Goal: Task Accomplishment & Management: Complete application form

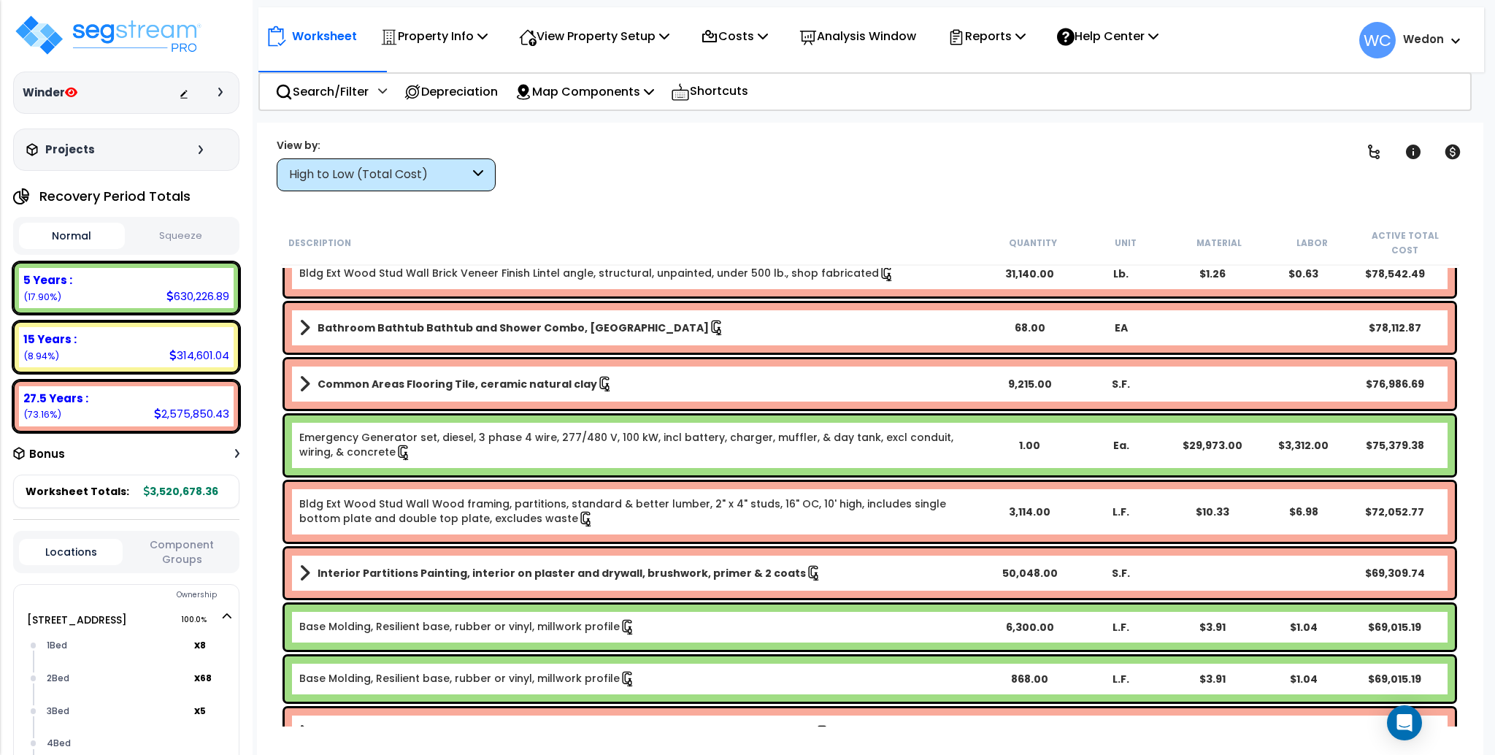
click at [480, 17] on div "Worksheet Property Info Property Setup Add Property Unit Template property Clon…" at bounding box center [871, 32] width 1226 height 51
click at [475, 30] on p "Property Info" at bounding box center [433, 36] width 107 height 20
click at [709, 176] on div "Clear Filters" at bounding box center [921, 164] width 814 height 54
click at [484, 34] on icon at bounding box center [482, 36] width 10 height 12
click at [457, 158] on link "Clone property" at bounding box center [445, 161] width 145 height 29
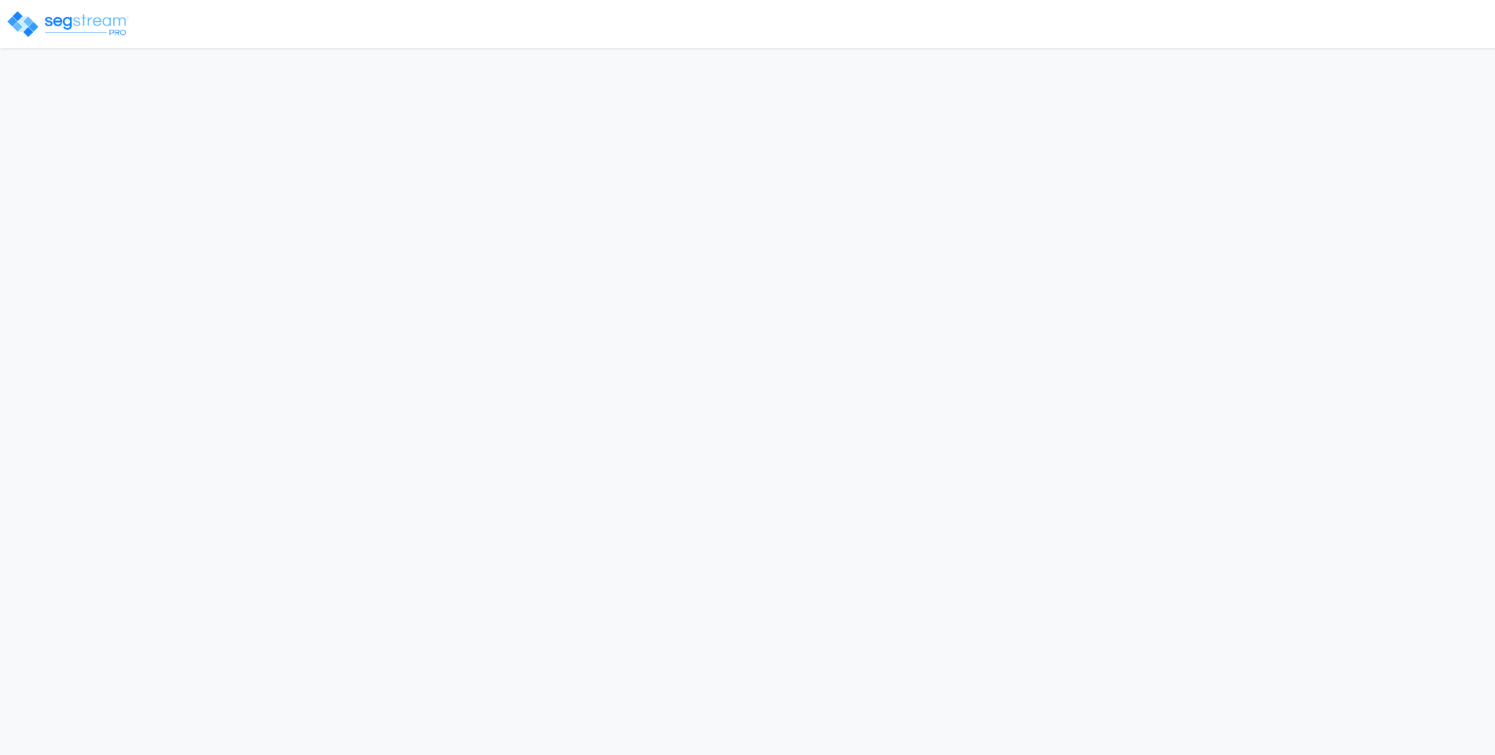
click at [670, 64] on html "Notification x View All Wedon Chua Admin Notification" at bounding box center [747, 32] width 1495 height 64
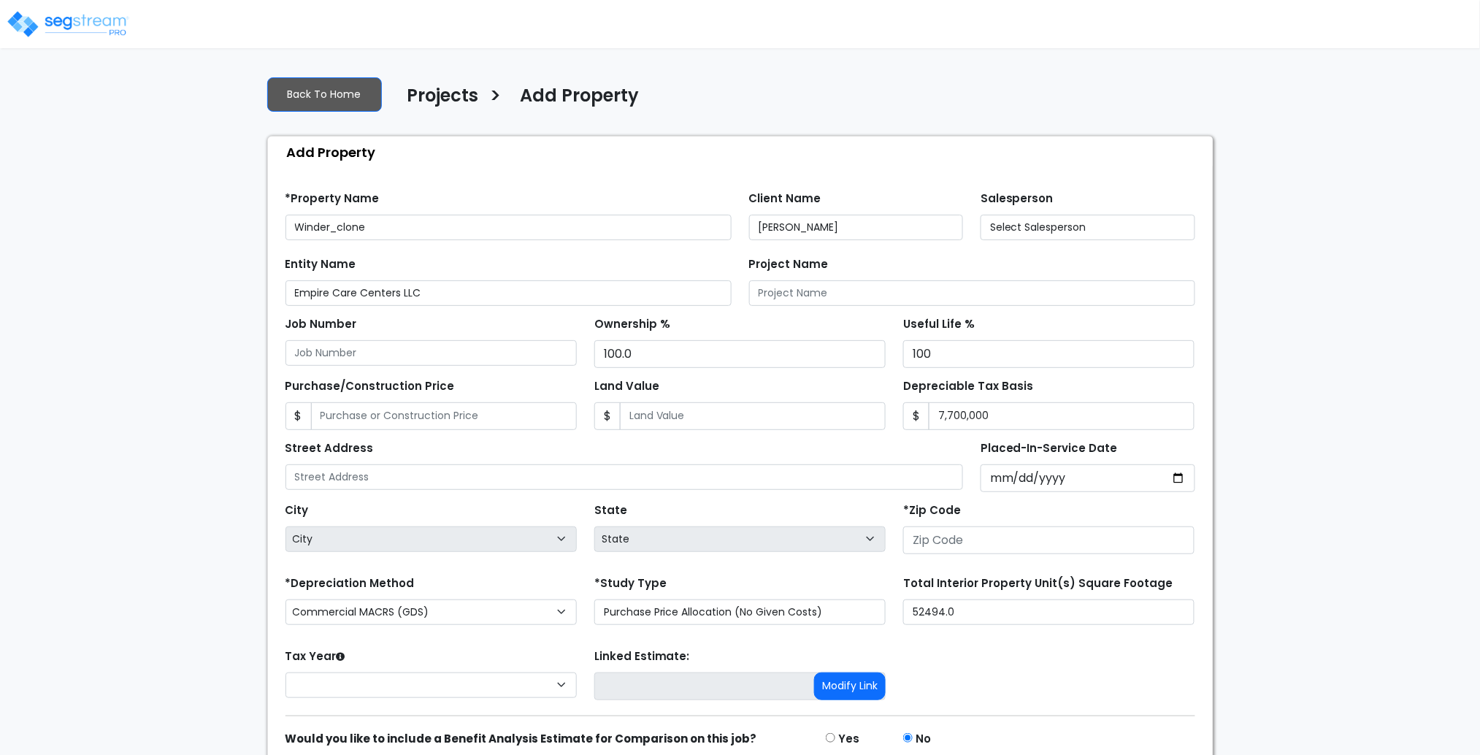
click at [353, 506] on div "City City" at bounding box center [430, 525] width 291 height 53
click at [296, 512] on label "City" at bounding box center [296, 510] width 23 height 17
click at [619, 507] on label "State" at bounding box center [610, 510] width 33 height 17
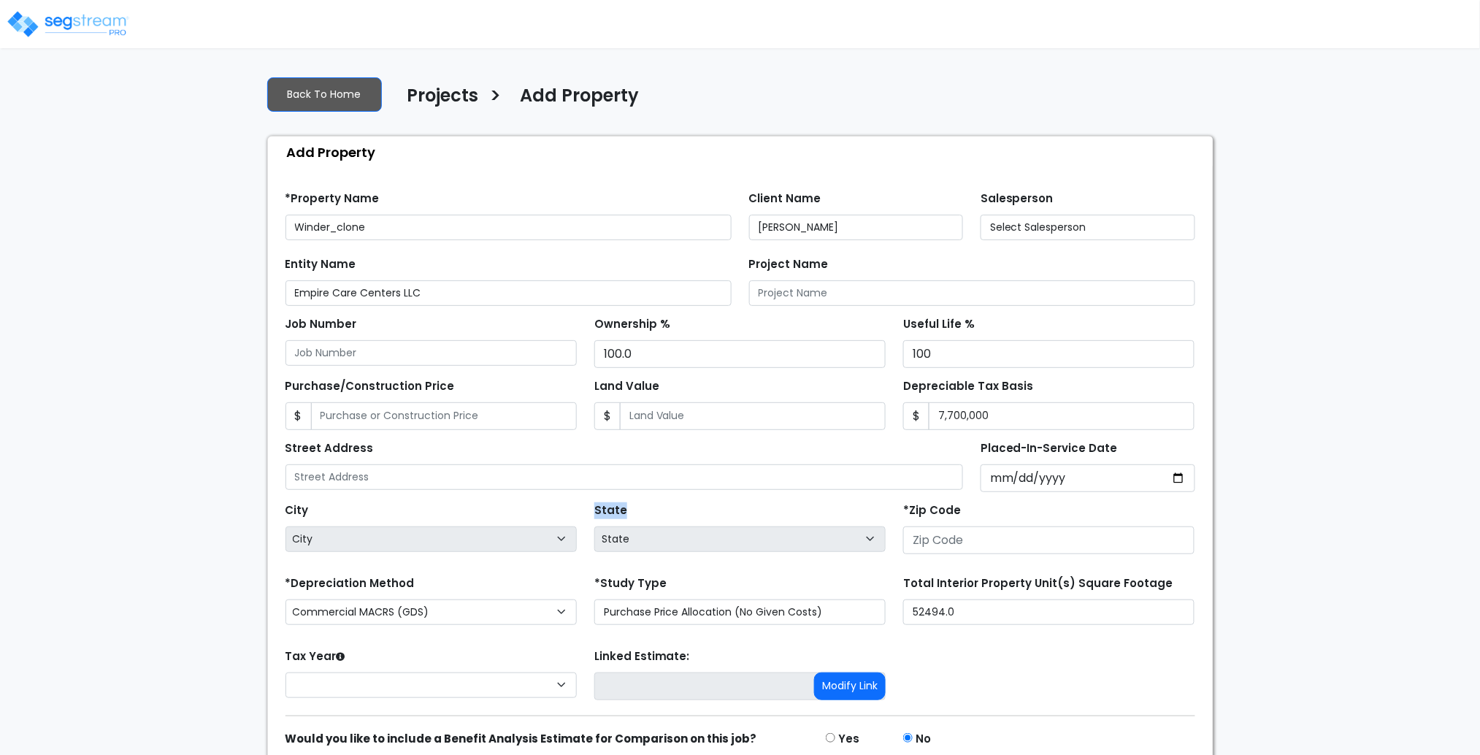
click at [619, 507] on label "State" at bounding box center [610, 510] width 33 height 17
click at [619, 526] on select "State National Average AB AK AL AR AZ BC CA CO CT DC DE FL GA HI IA ID IL IN KS…" at bounding box center [739, 539] width 291 height 26
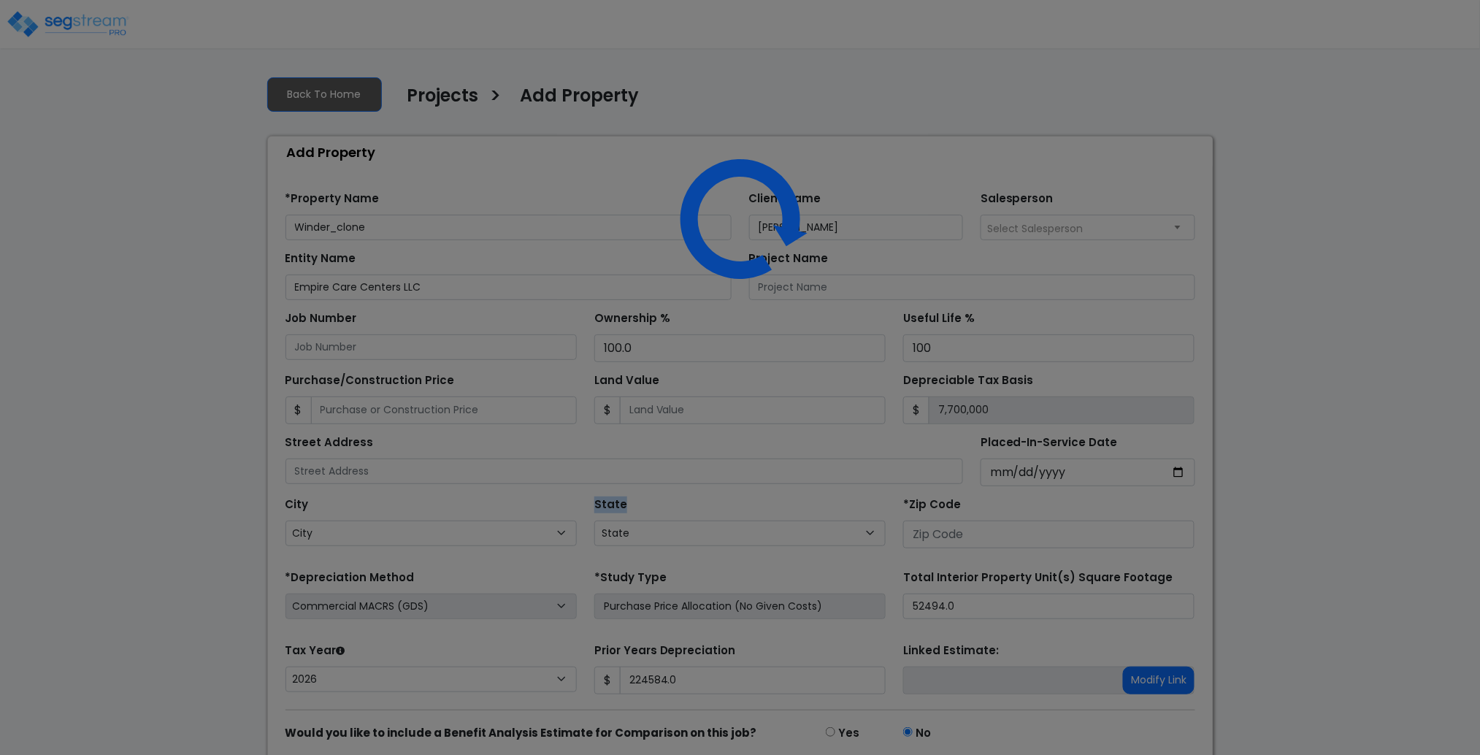
type input "None"
type input "263 E May Street"
type input "30680"
select select "CRM(_5"
select select "2024"
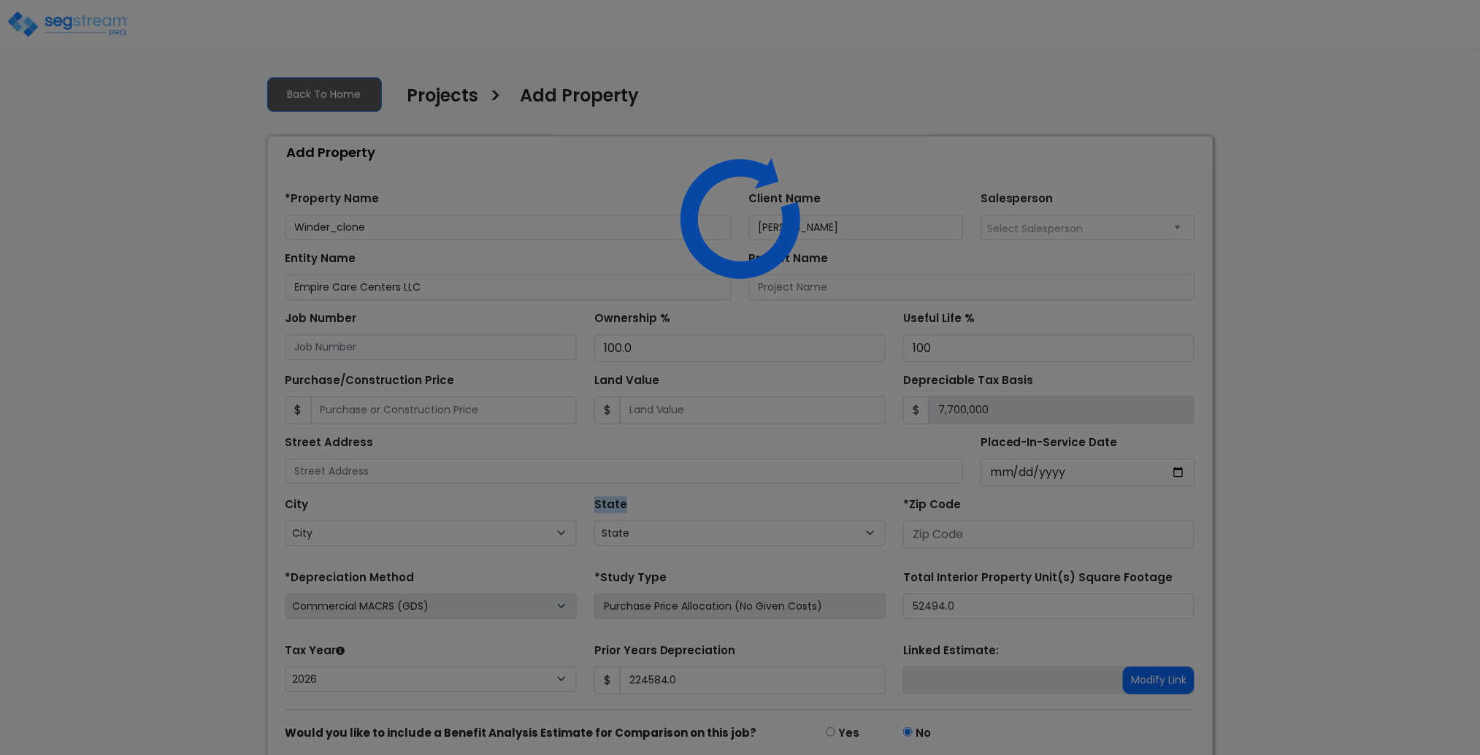
type input "224,584.0"
select select "GA"
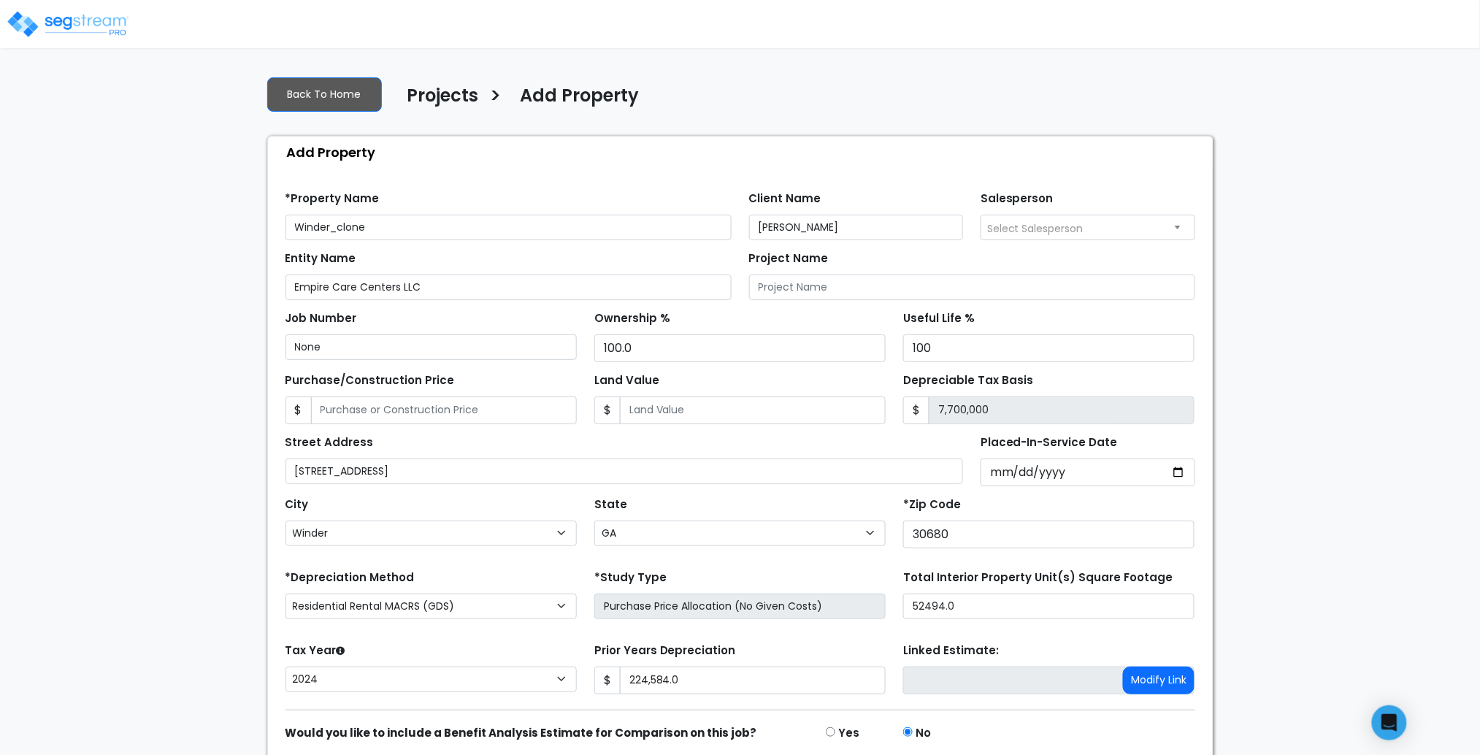
click at [938, 507] on label "*Zip Code" at bounding box center [932, 504] width 58 height 17
click at [577, 520] on select "City Abbeville Acworth Adairsville Adel Adrian Ailey Alamo Alapaha Albany Allen…" at bounding box center [430, 533] width 291 height 26
click at [938, 507] on label "*Zip Code" at bounding box center [932, 504] width 58 height 17
click at [577, 520] on select "City Abbeville Acworth Adairsville Adel Adrian Ailey Alamo Alapaha Albany Allen…" at bounding box center [430, 533] width 291 height 26
click at [938, 507] on label "*Zip Code" at bounding box center [932, 504] width 58 height 17
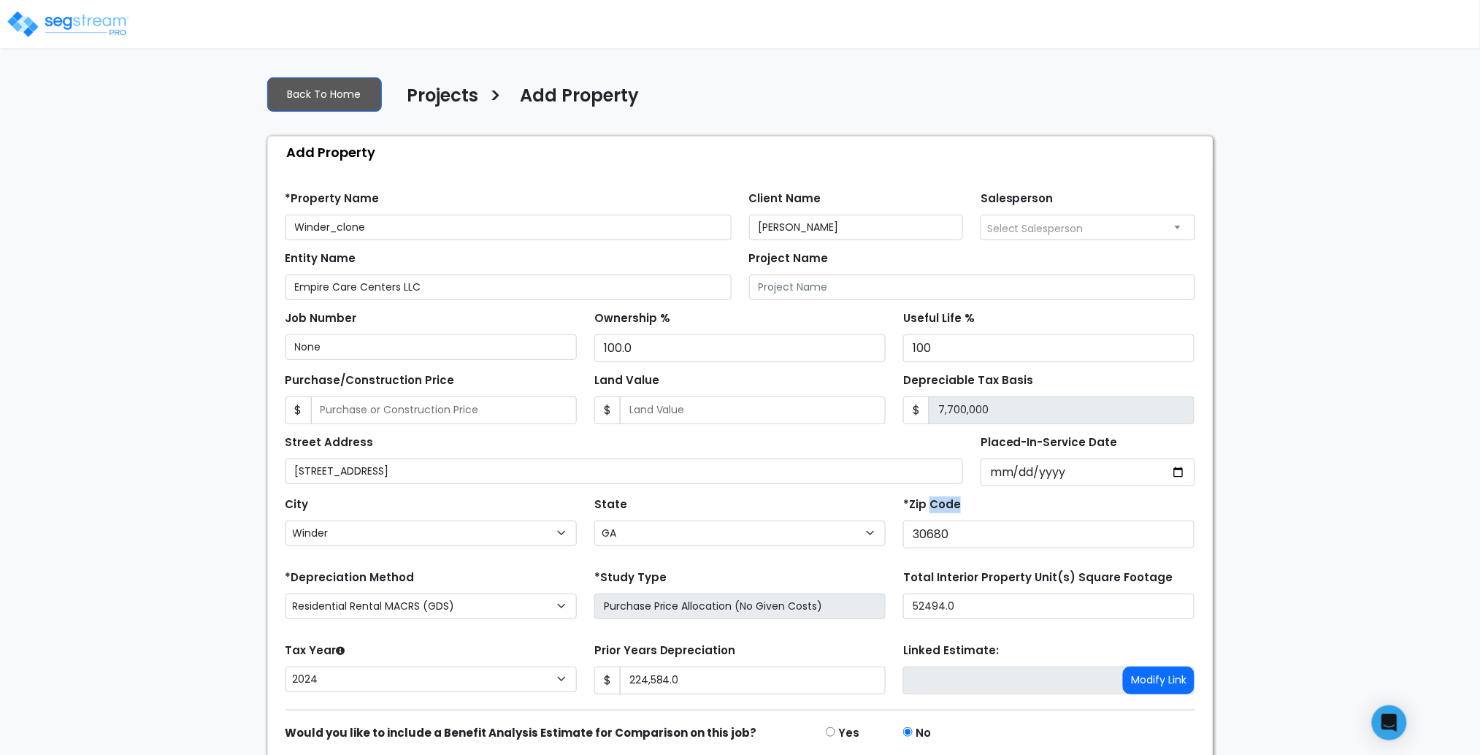
click at [577, 520] on select "City Abbeville Acworth Adairsville Adel Adrian Ailey Alamo Alapaha Albany Allen…" at bounding box center [430, 533] width 291 height 26
click at [938, 507] on label "*Zip Code" at bounding box center [932, 504] width 58 height 17
click at [577, 520] on select "City Abbeville Acworth Adairsville Adel Adrian Ailey Alamo Alapaha Albany Allen…" at bounding box center [430, 533] width 291 height 26
click at [1023, 507] on div "*Zip Code 30680" at bounding box center [1048, 520] width 291 height 55
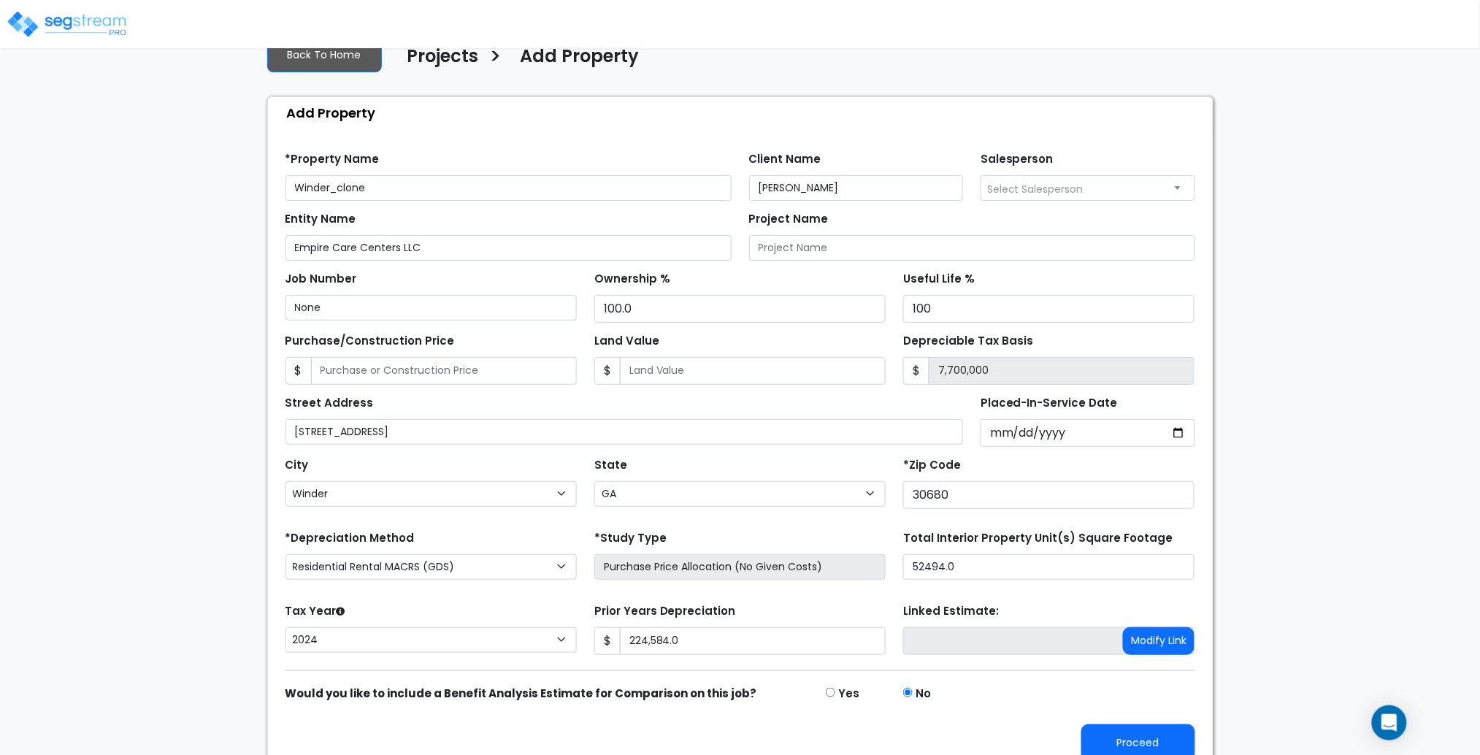
scroll to position [58, 0]
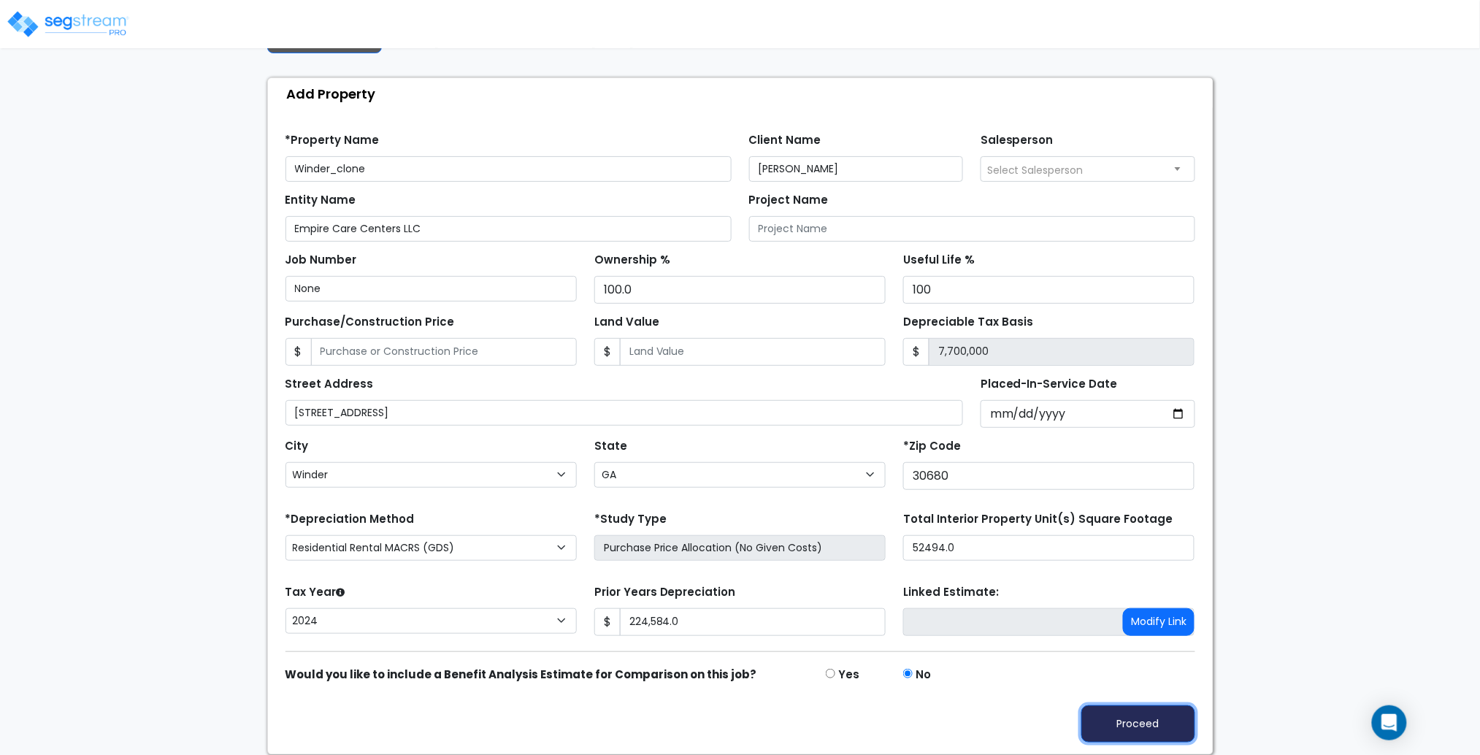
click at [1140, 722] on button "Proceed" at bounding box center [1138, 723] width 114 height 37
type input "224584"
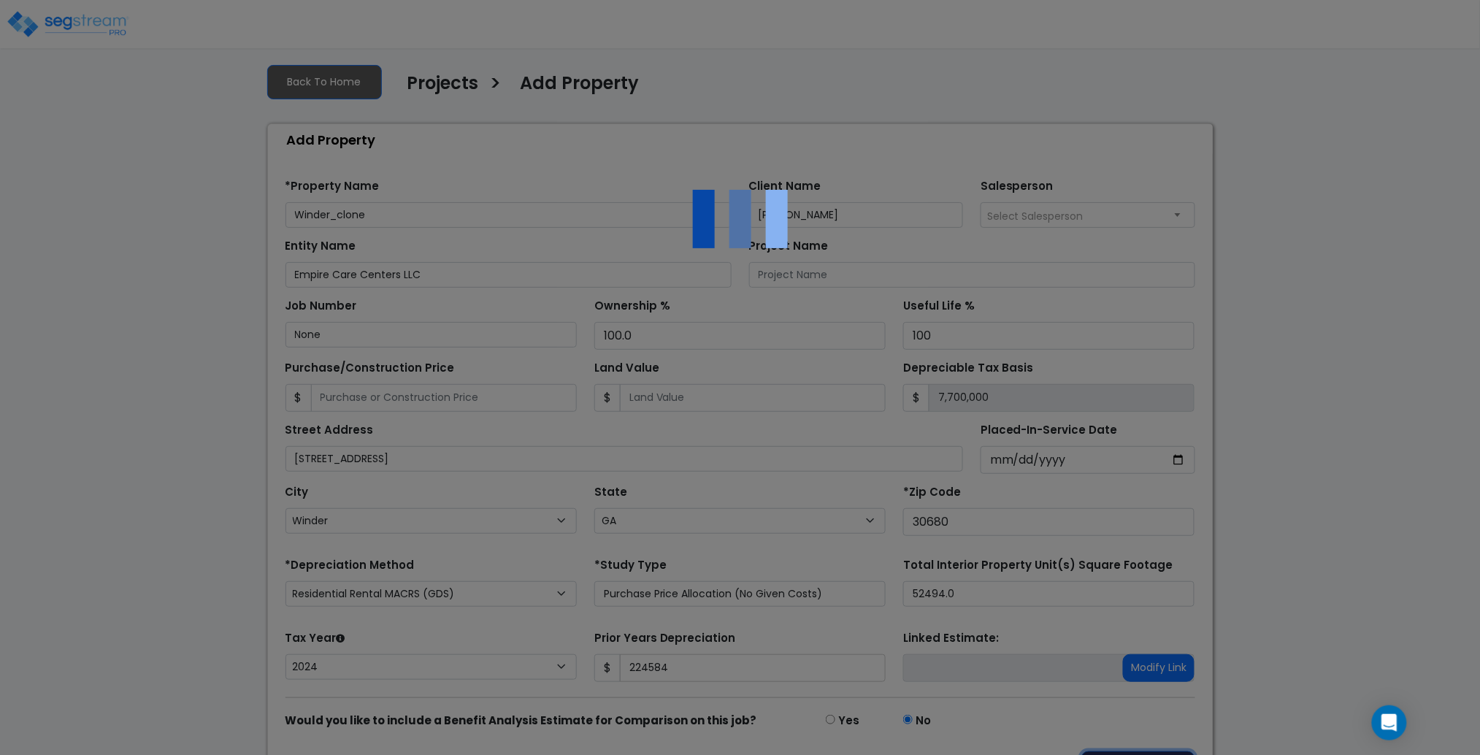
scroll to position [0, 0]
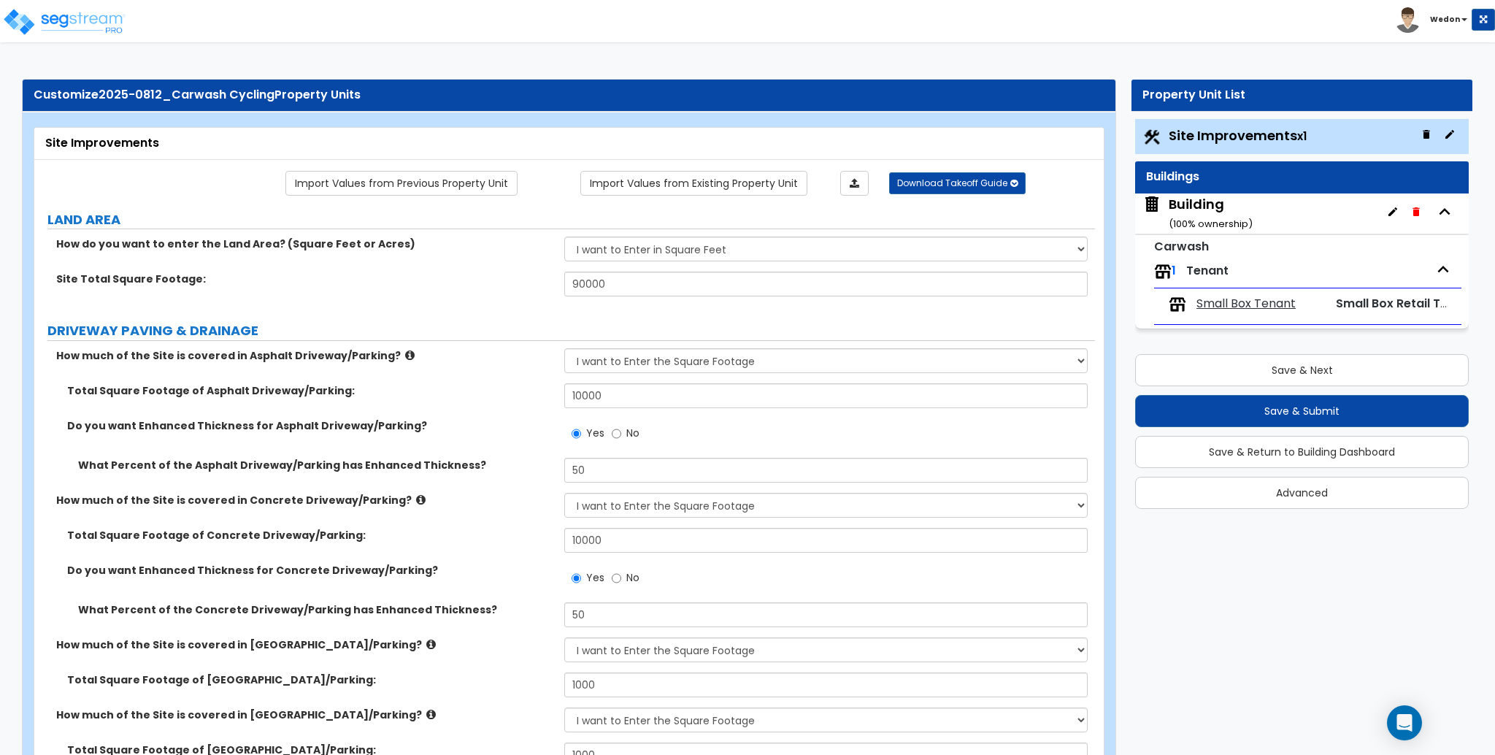
select select "2"
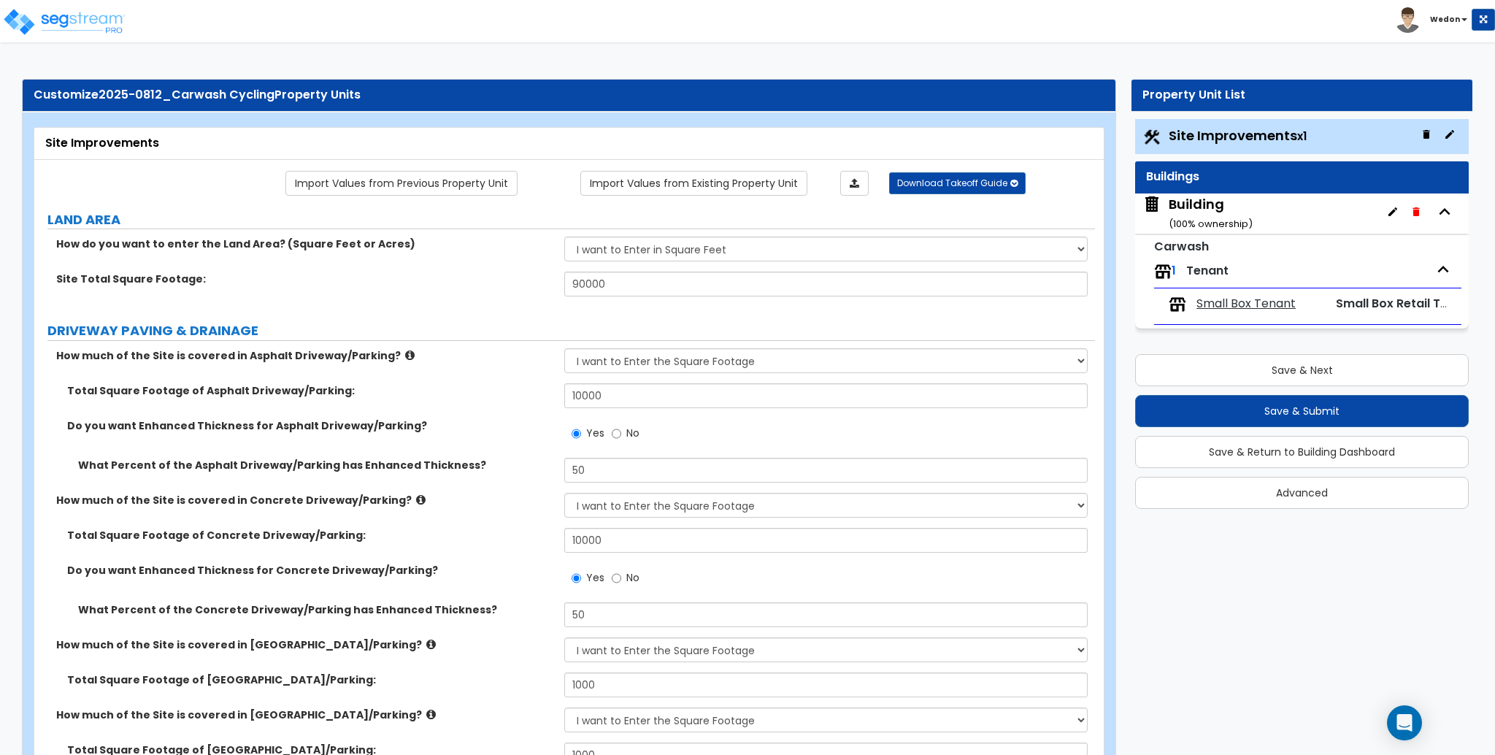
select select "1"
select select "2"
select select "3"
select select "1"
select select "3"
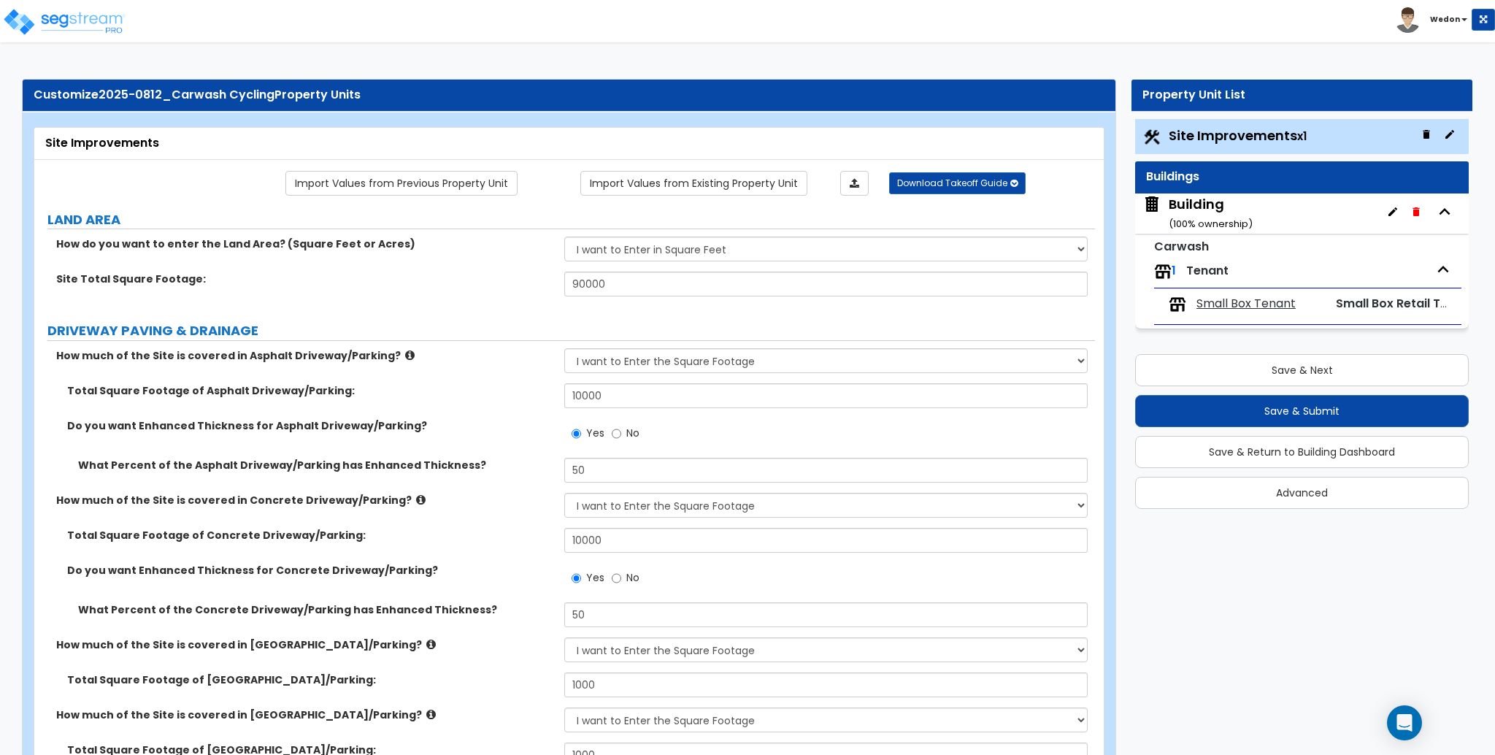
select select "3"
select select "1"
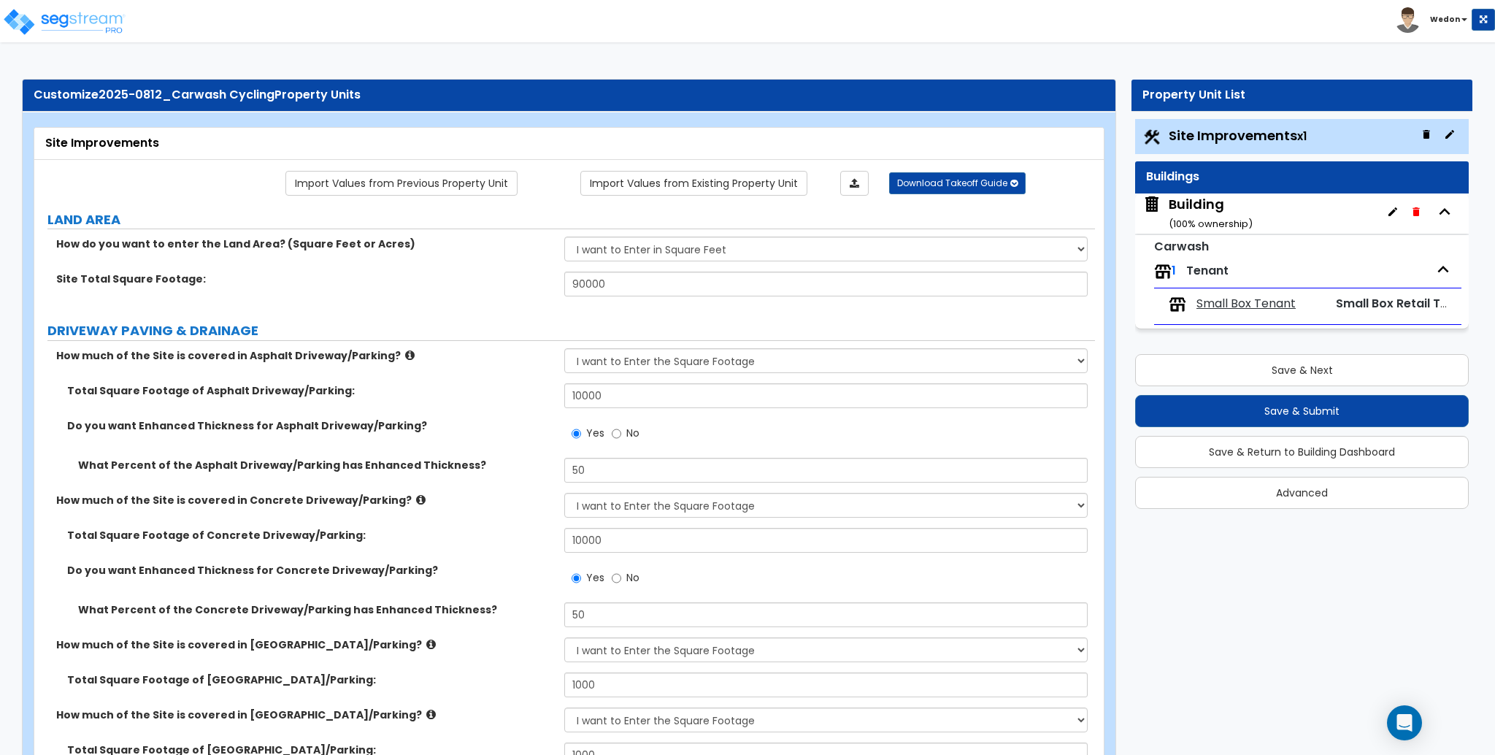
select select "1"
select select "3"
select select "2"
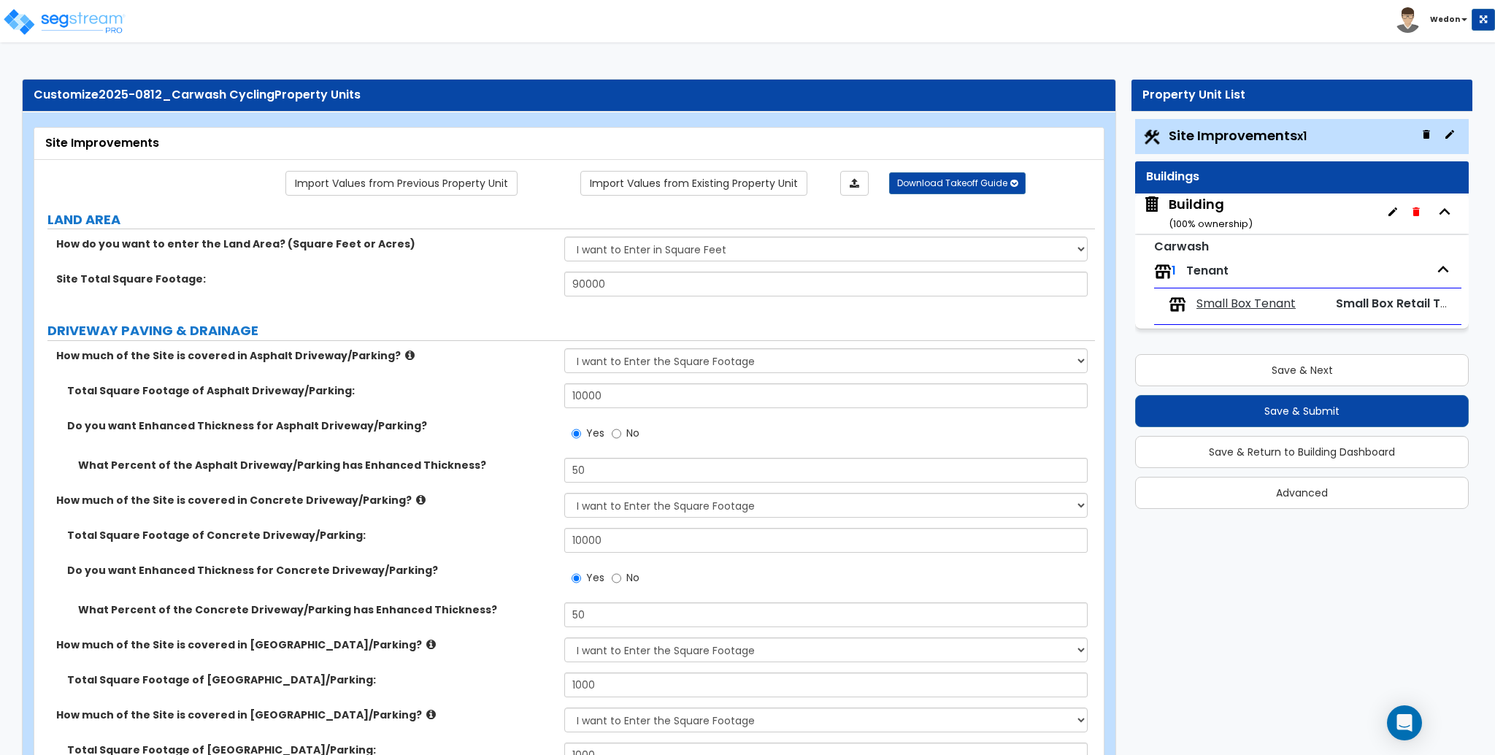
select select "2"
select select "3"
select select "4"
select select "1"
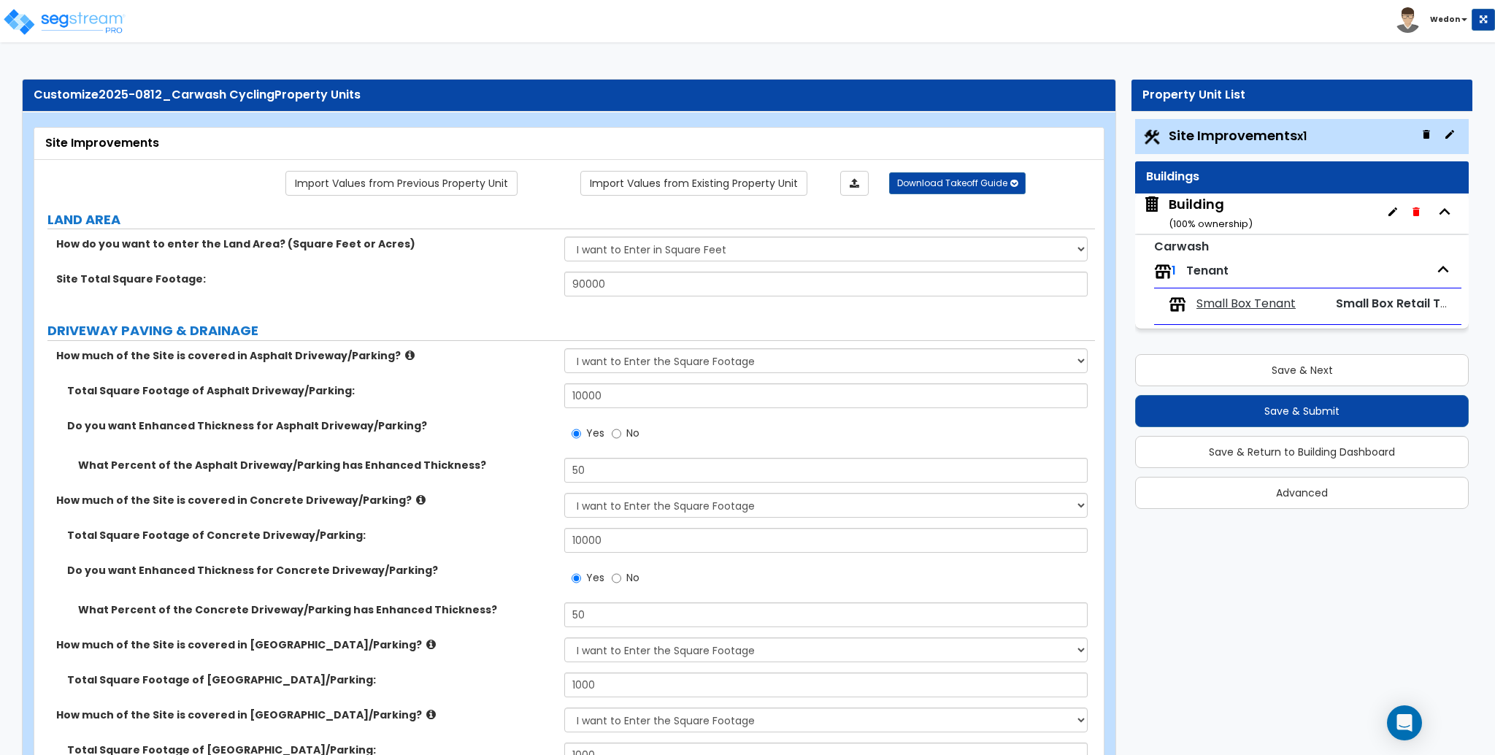
select select "3"
select select "1"
select select "4"
select select "8"
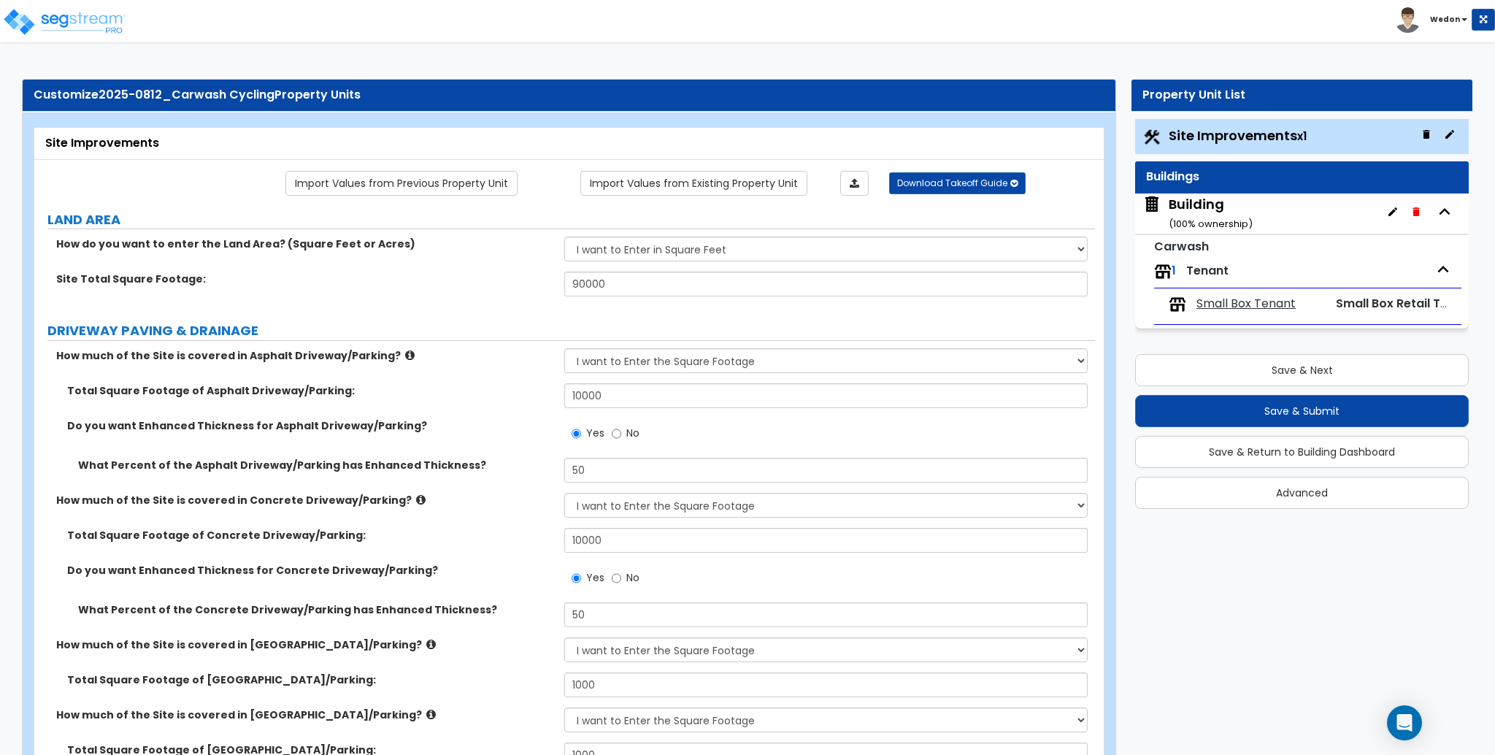
select select "1"
select select "3"
select select "1"
select select "3"
select select "2"
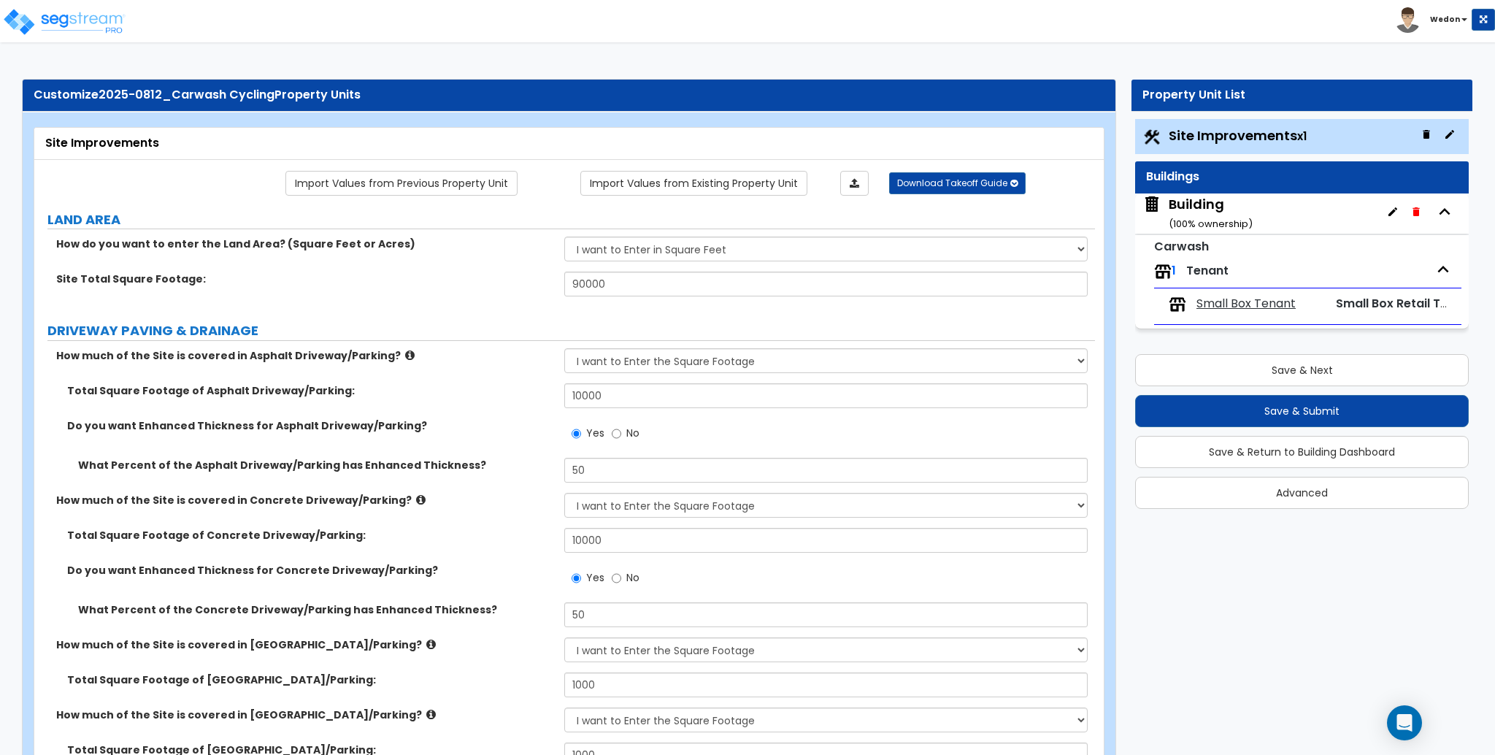
select select "2"
select select "1"
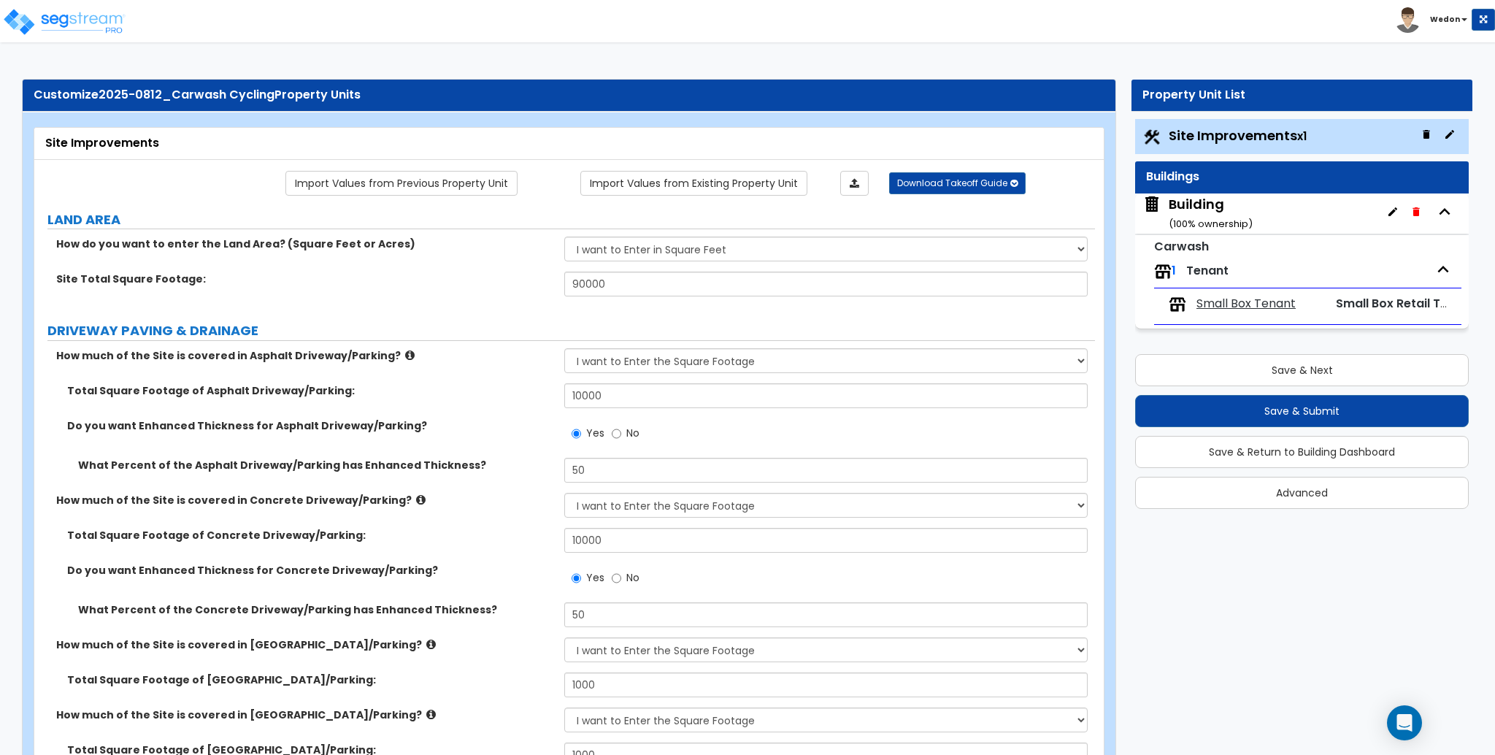
select select "6"
select select "1"
select select "3"
select select "1"
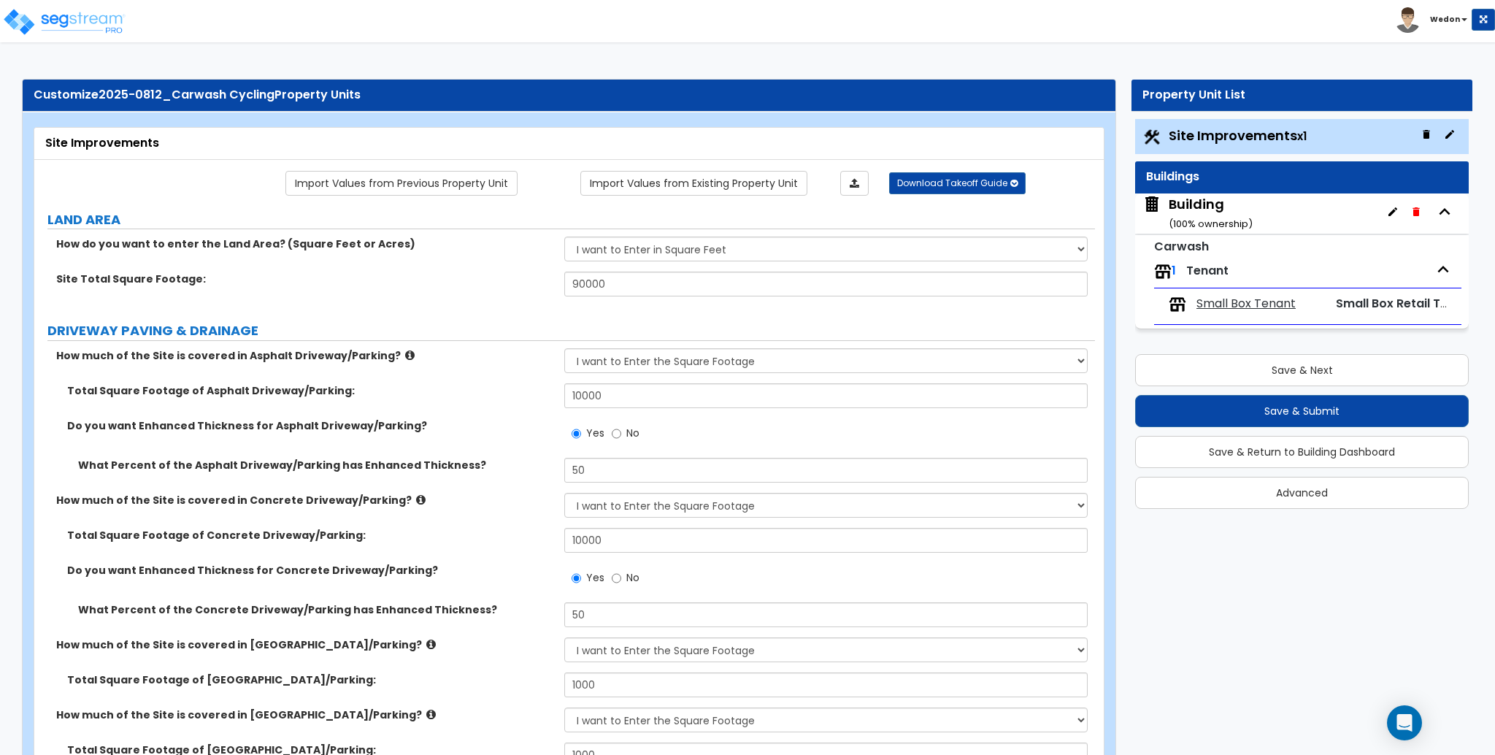
select select "1"
select select "2"
select select "1"
select select "7"
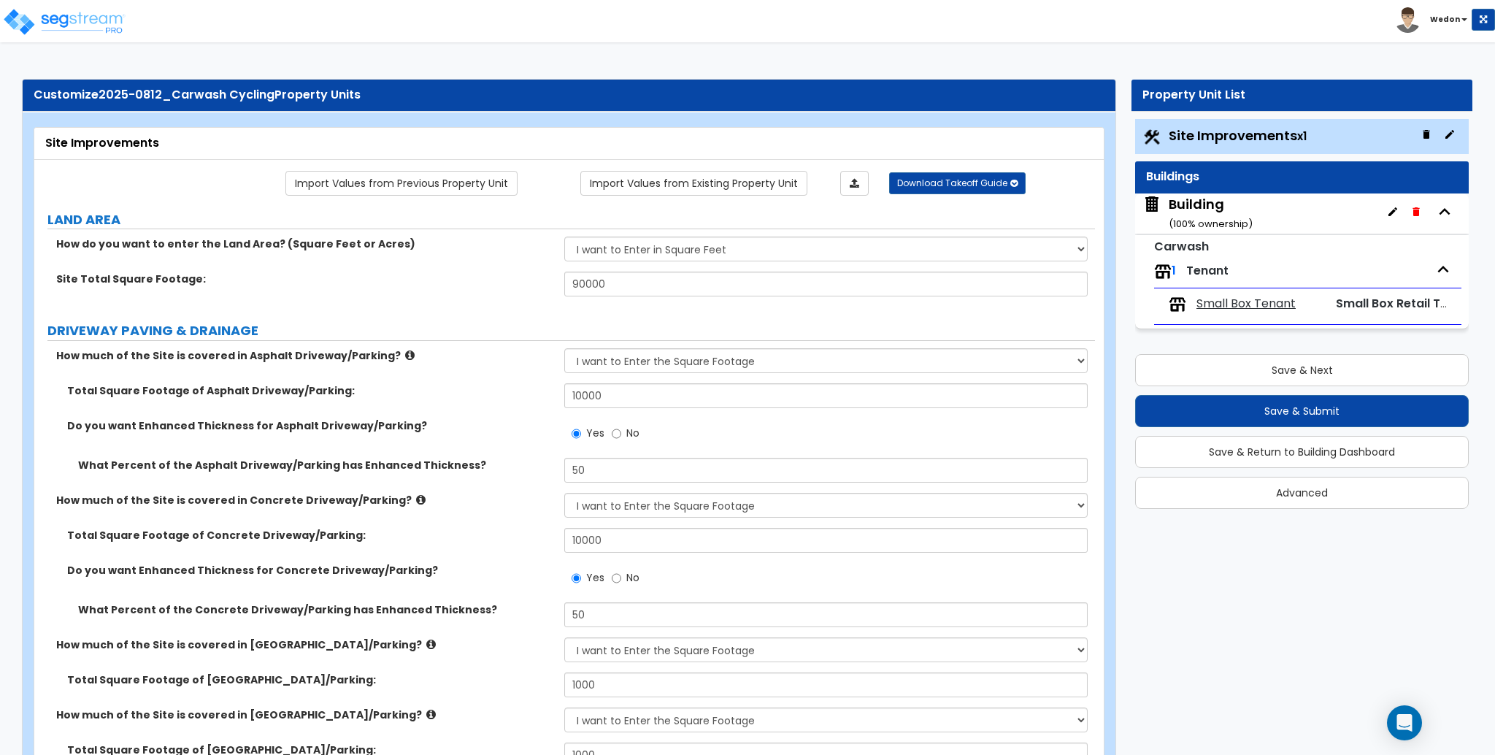
select select "2"
select select "1"
select select "13"
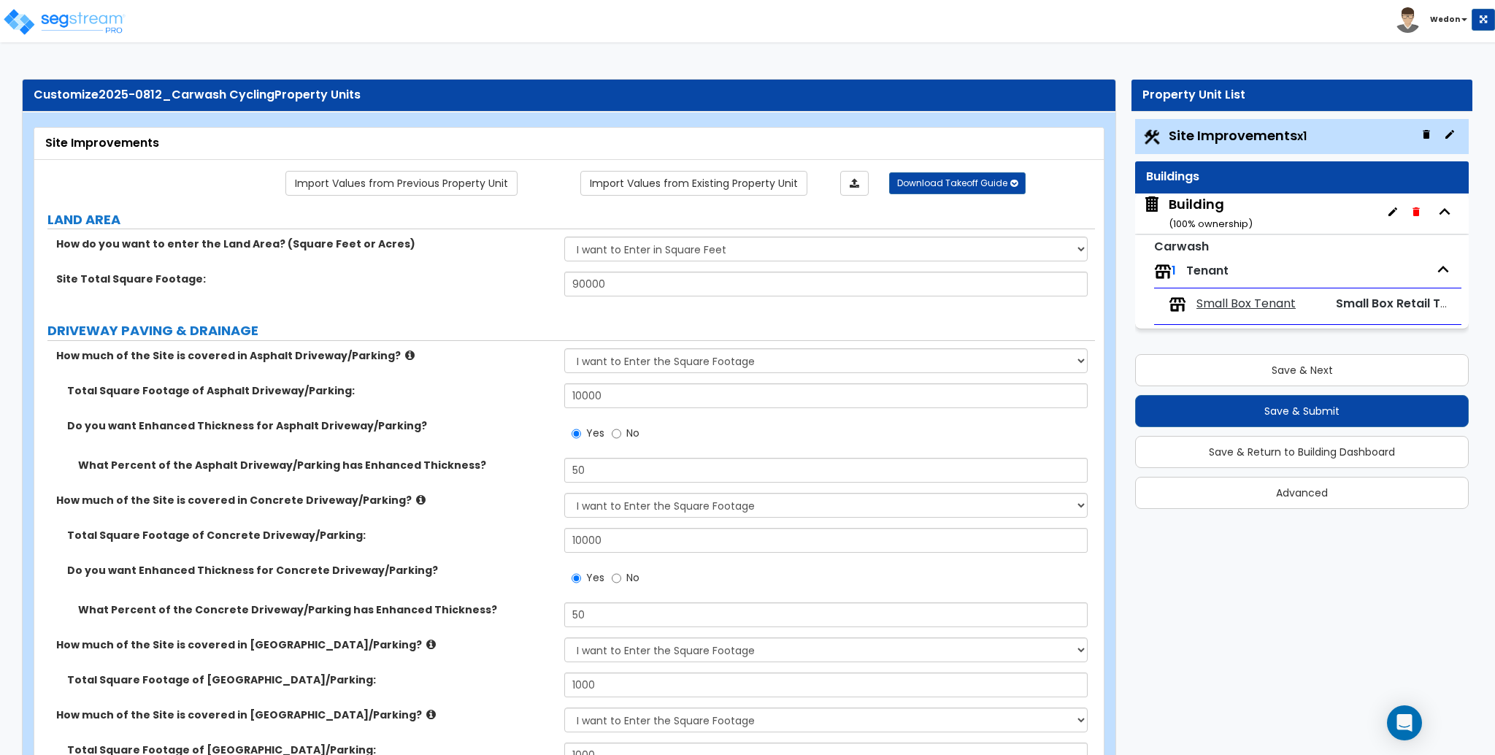
select select "2"
select select "3"
select select "2"
select select "1"
select select "2"
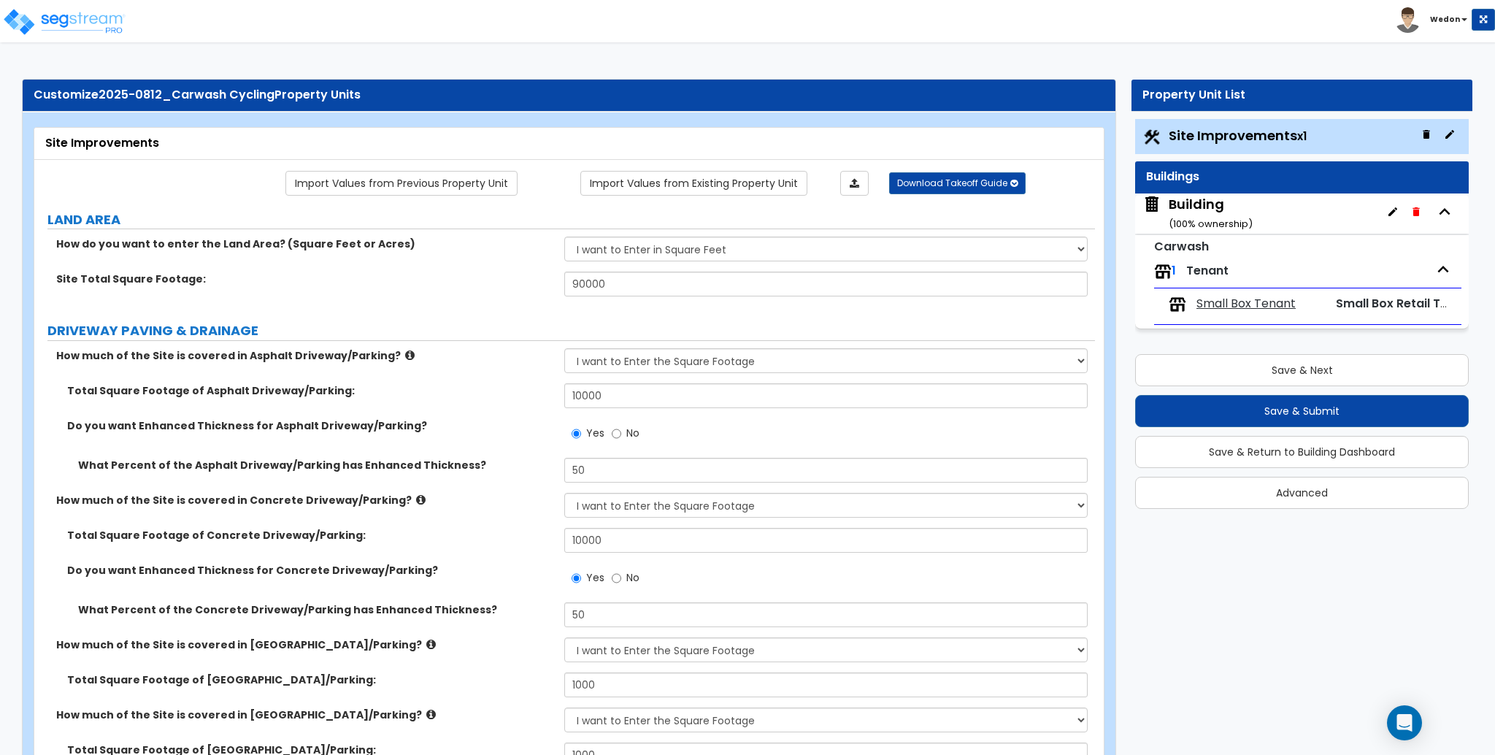
select select "1"
select select "2"
select select "4"
select select "1"
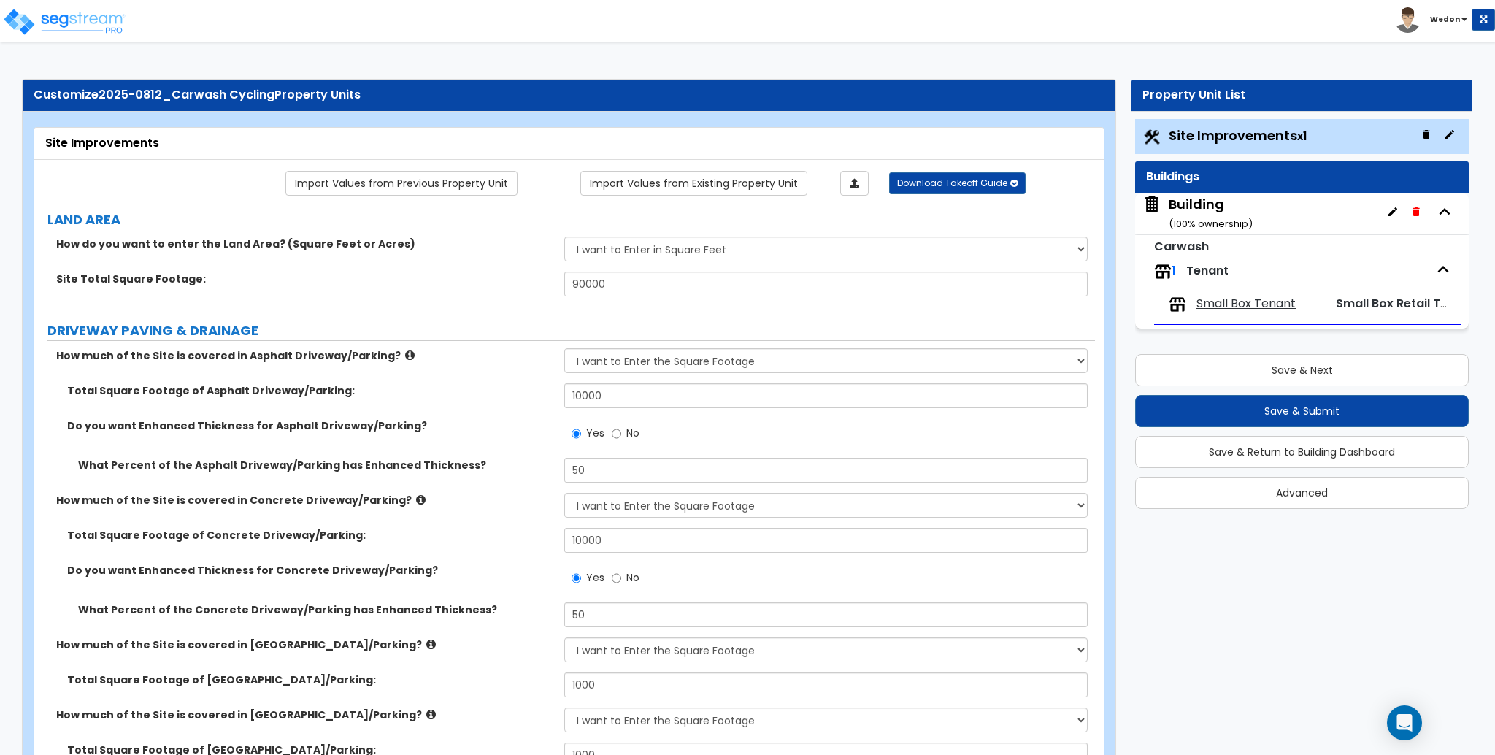
select select "2"
select select "4"
select select "3"
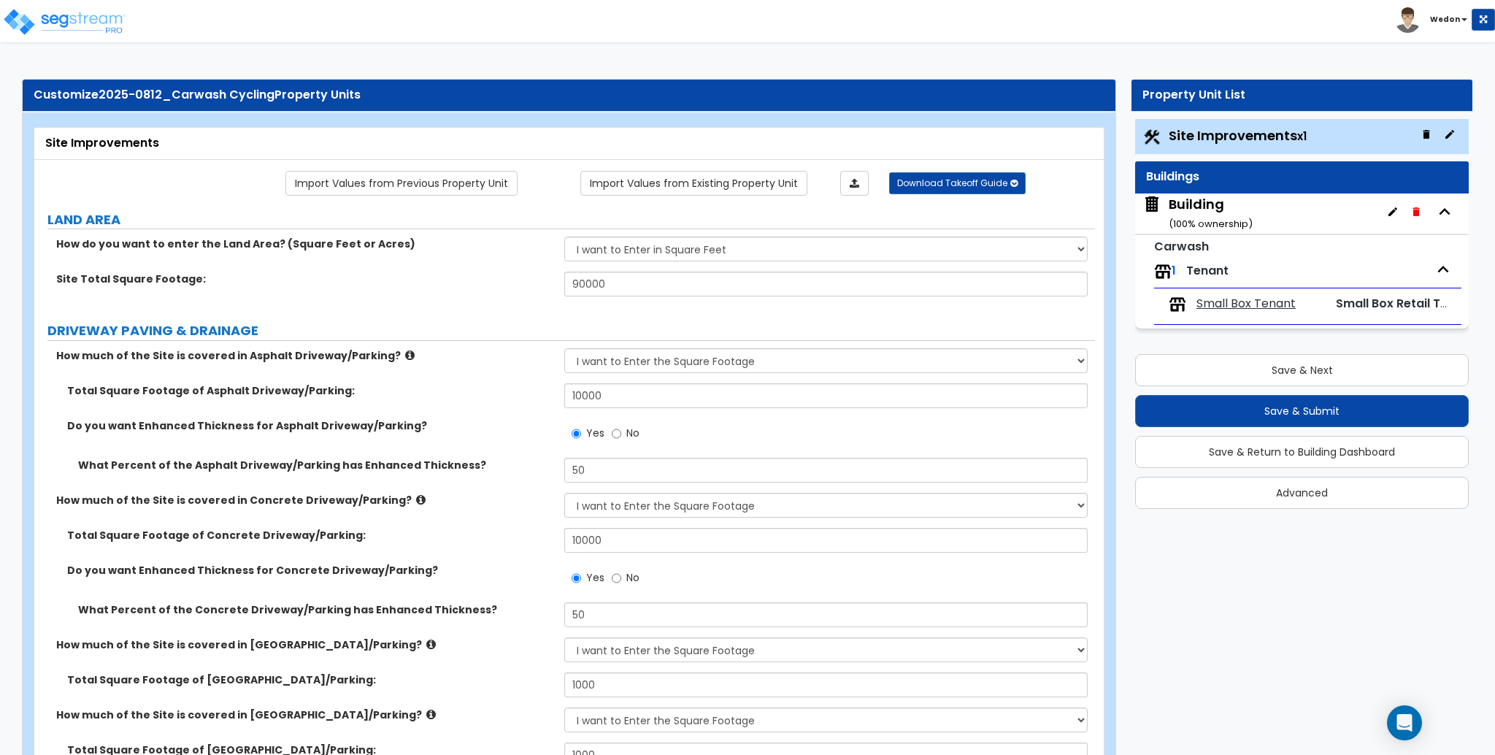
select select "1"
select select "2"
select select "3"
select select "1"
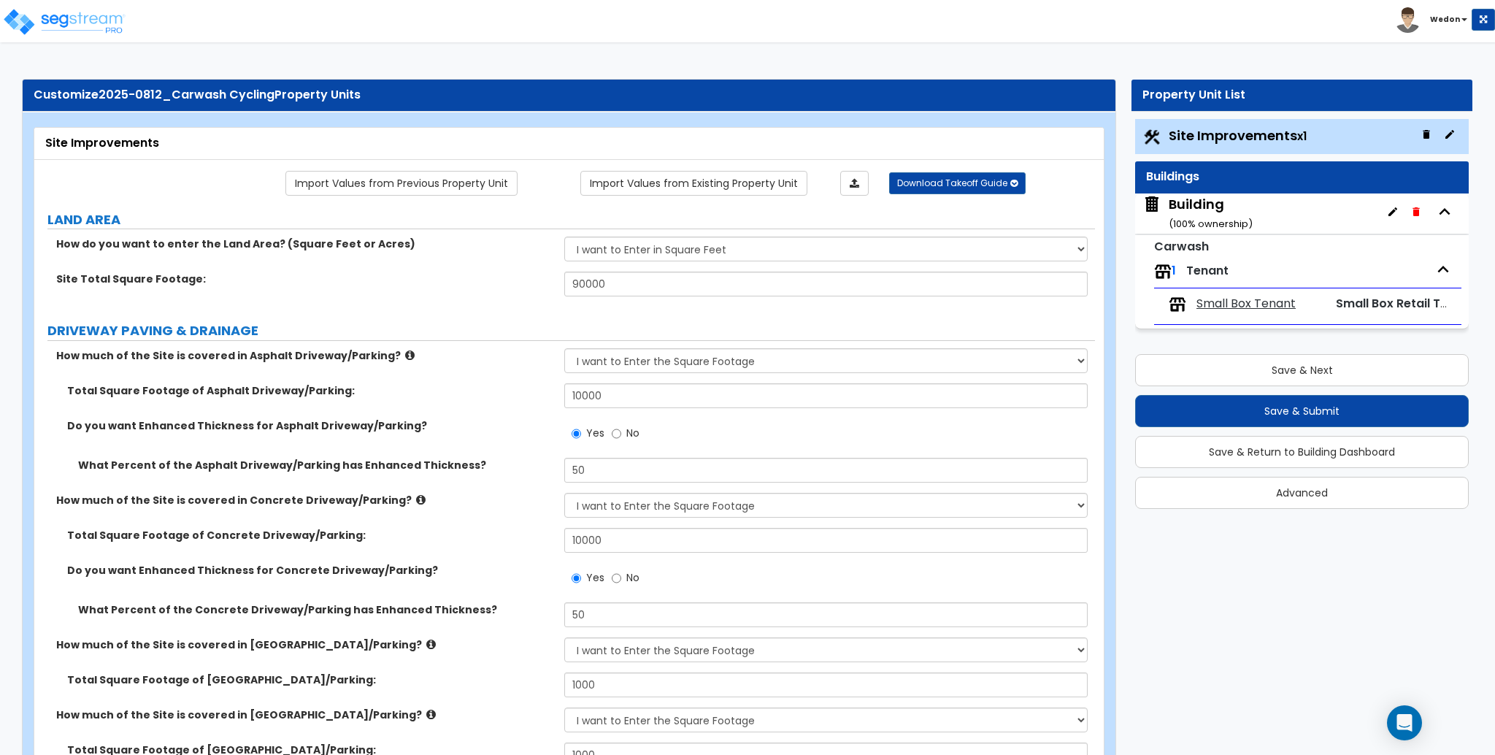
select select "1"
select select "2"
select select "1"
select select "6"
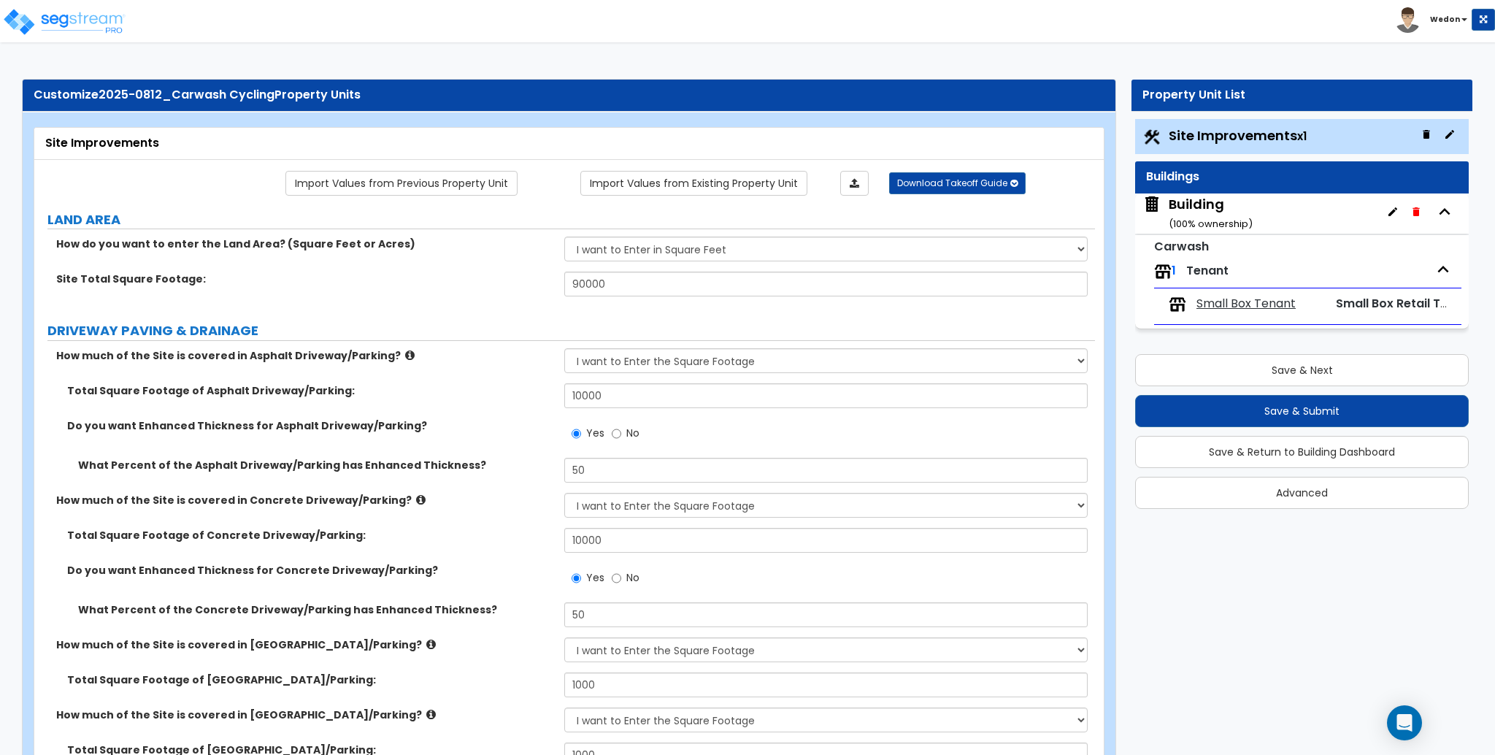
select select "1"
select select "5"
select select "1"
select select "2"
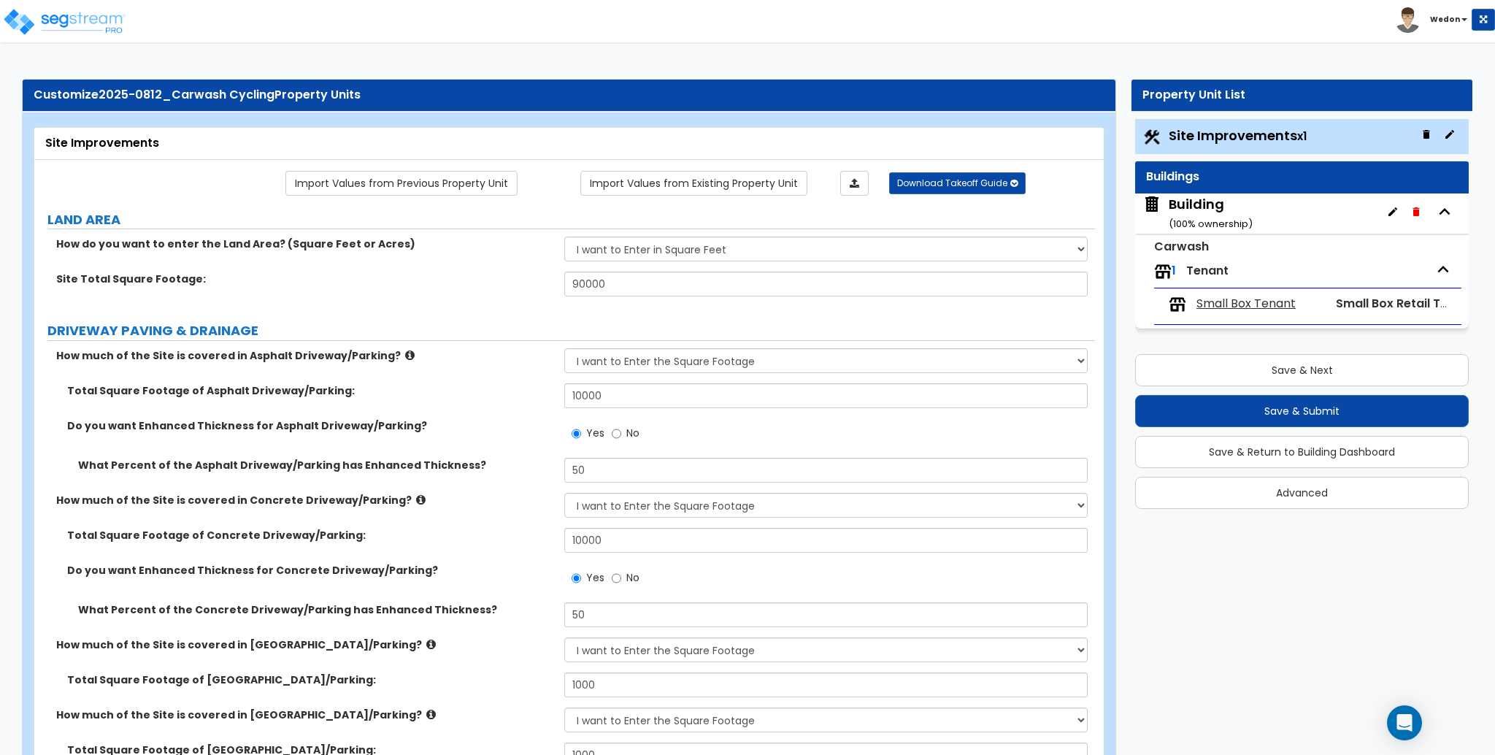
select select "3"
select select "1"
select select "3"
select select "2"
select select "1"
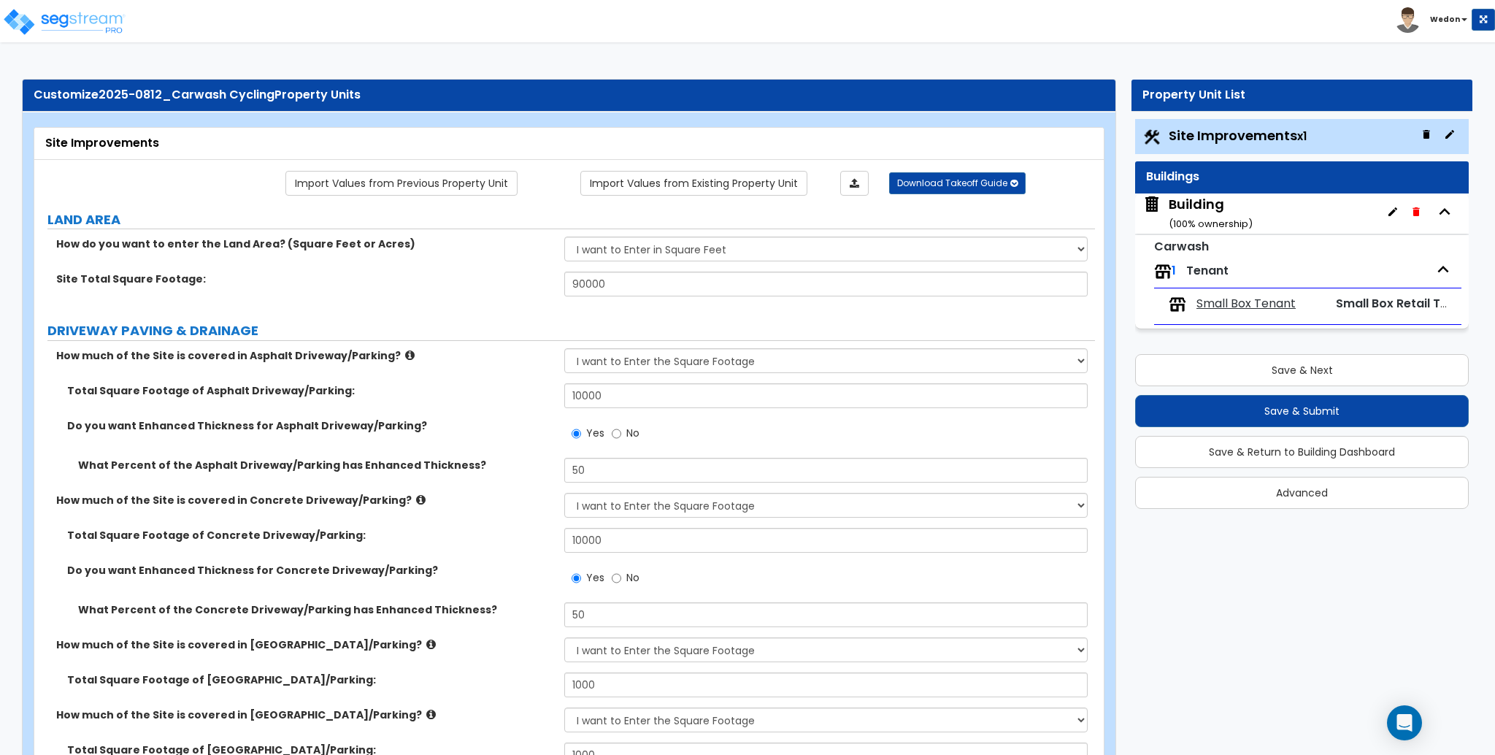
select select "2"
select select "4"
select select "3"
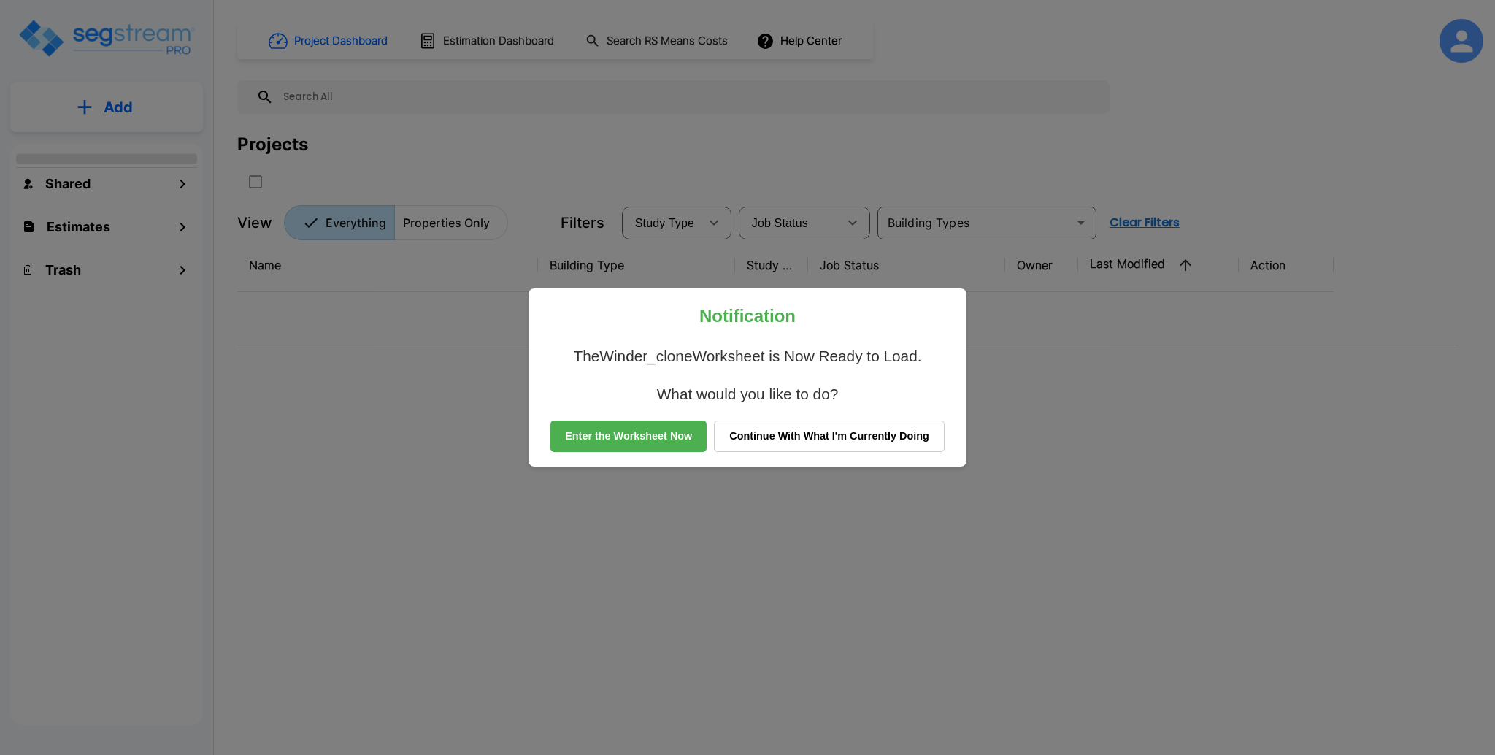
click at [804, 439] on button "Continue With What I'm Currently Doing" at bounding box center [829, 436] width 231 height 32
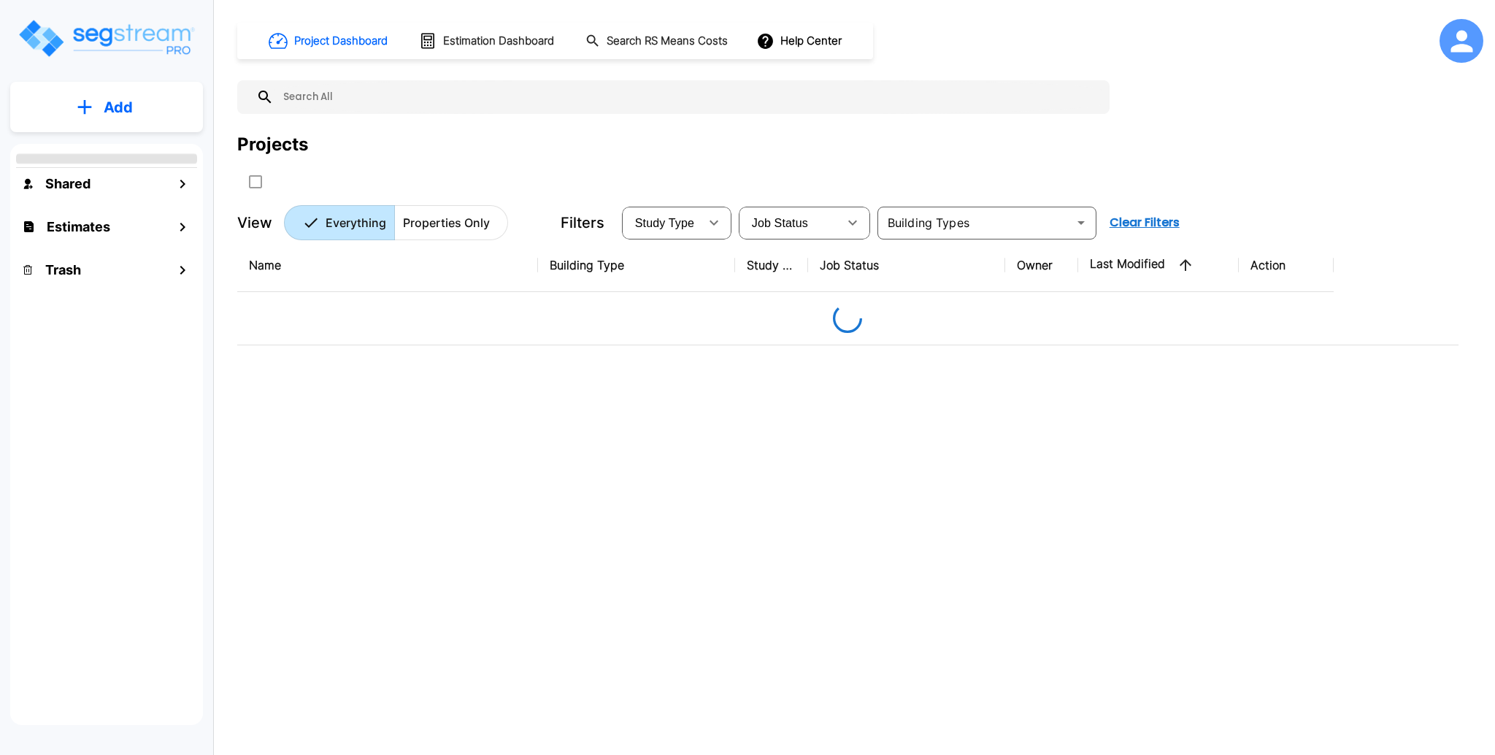
click at [1055, 106] on input "text" at bounding box center [688, 97] width 829 height 34
click at [354, 136] on div "Projects" at bounding box center [860, 144] width 1246 height 26
click at [300, 141] on div "Projects" at bounding box center [272, 144] width 71 height 26
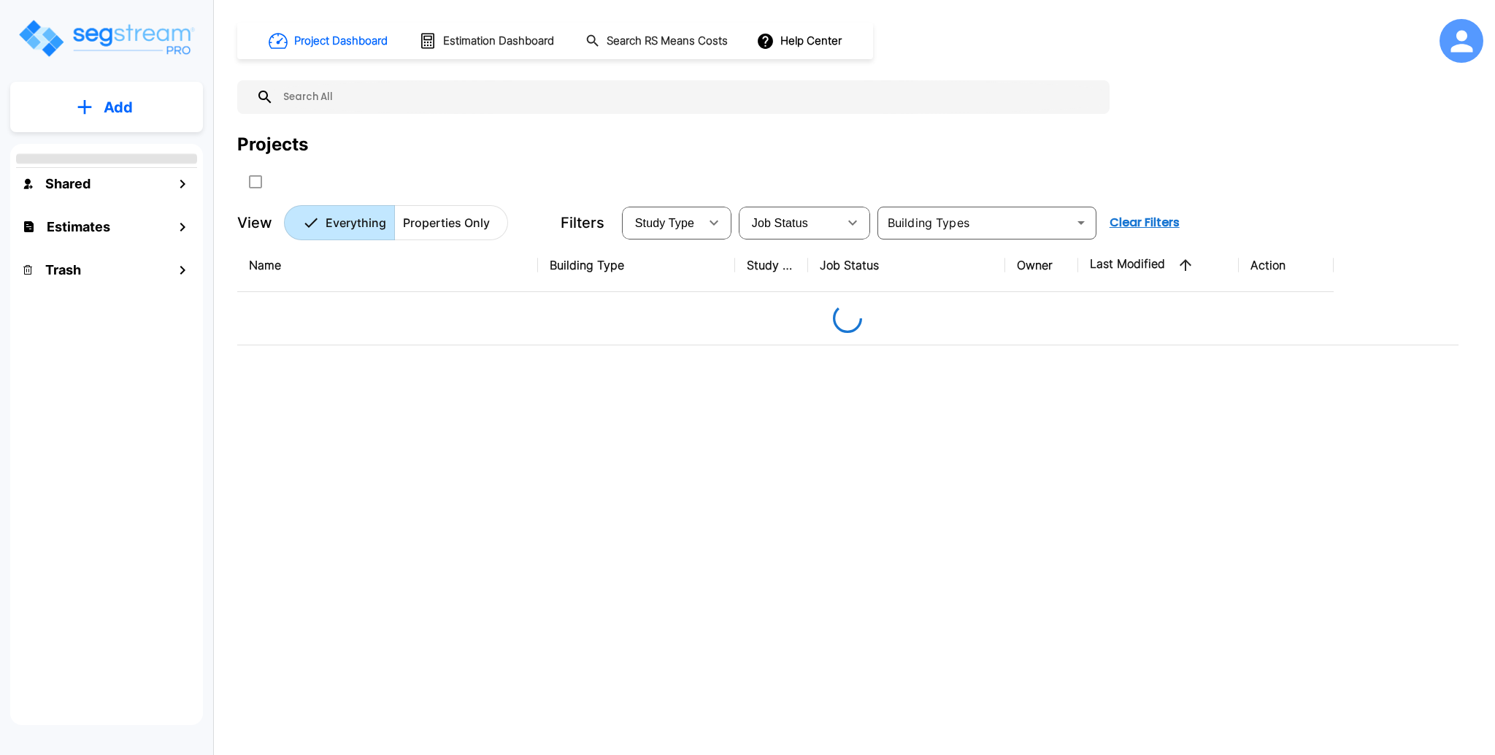
click at [366, 147] on div "Projects" at bounding box center [860, 144] width 1246 height 26
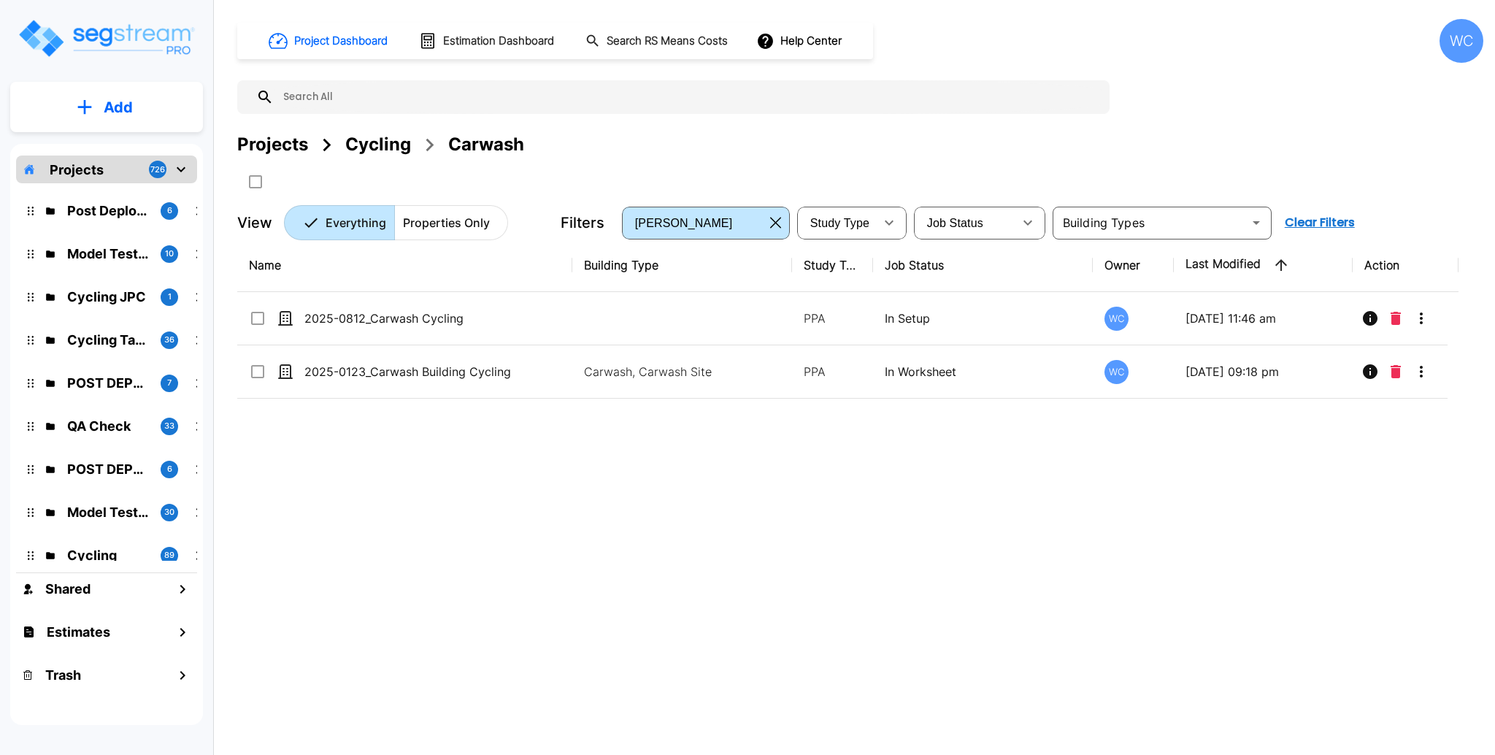
click at [274, 137] on div "Projects" at bounding box center [272, 144] width 71 height 26
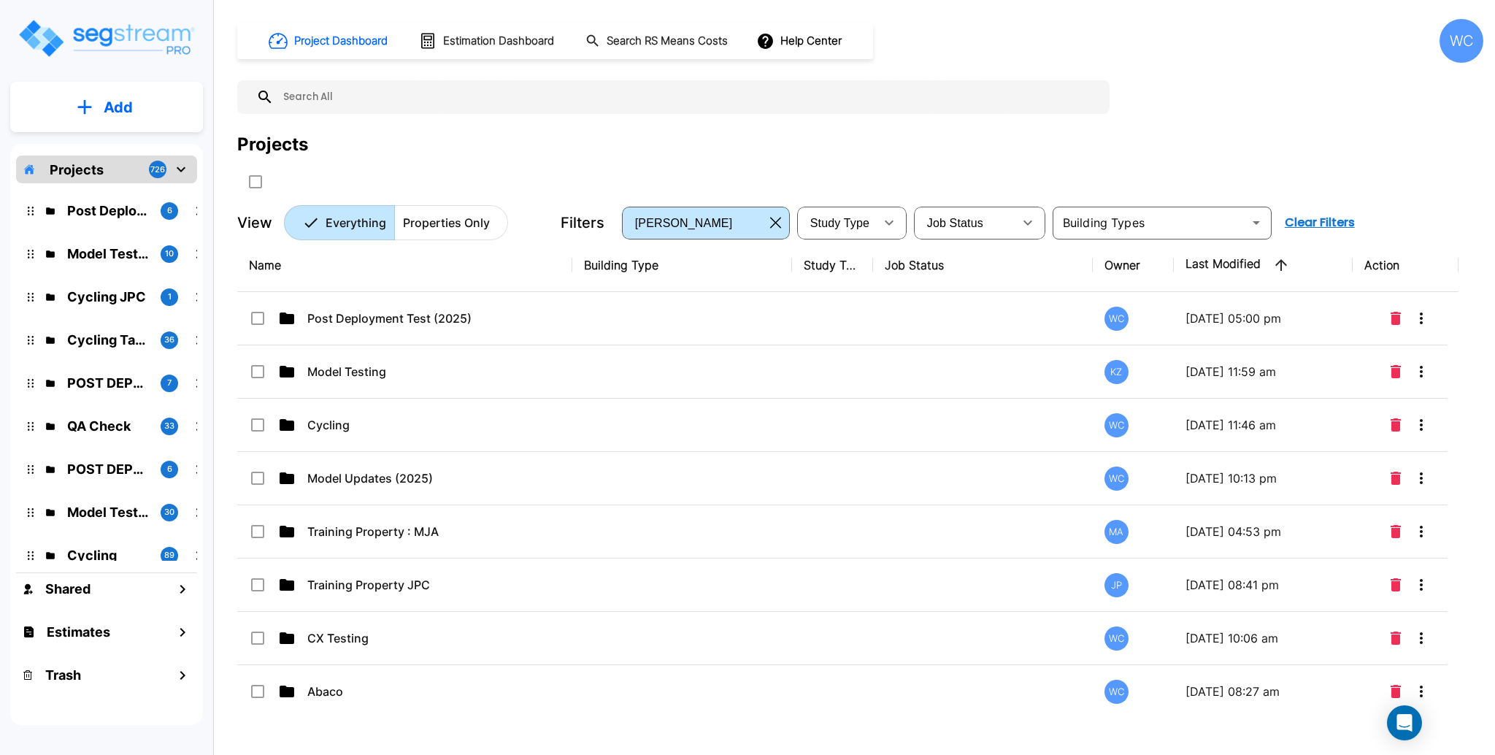
click at [493, 228] on button "Properties Only" at bounding box center [451, 222] width 114 height 35
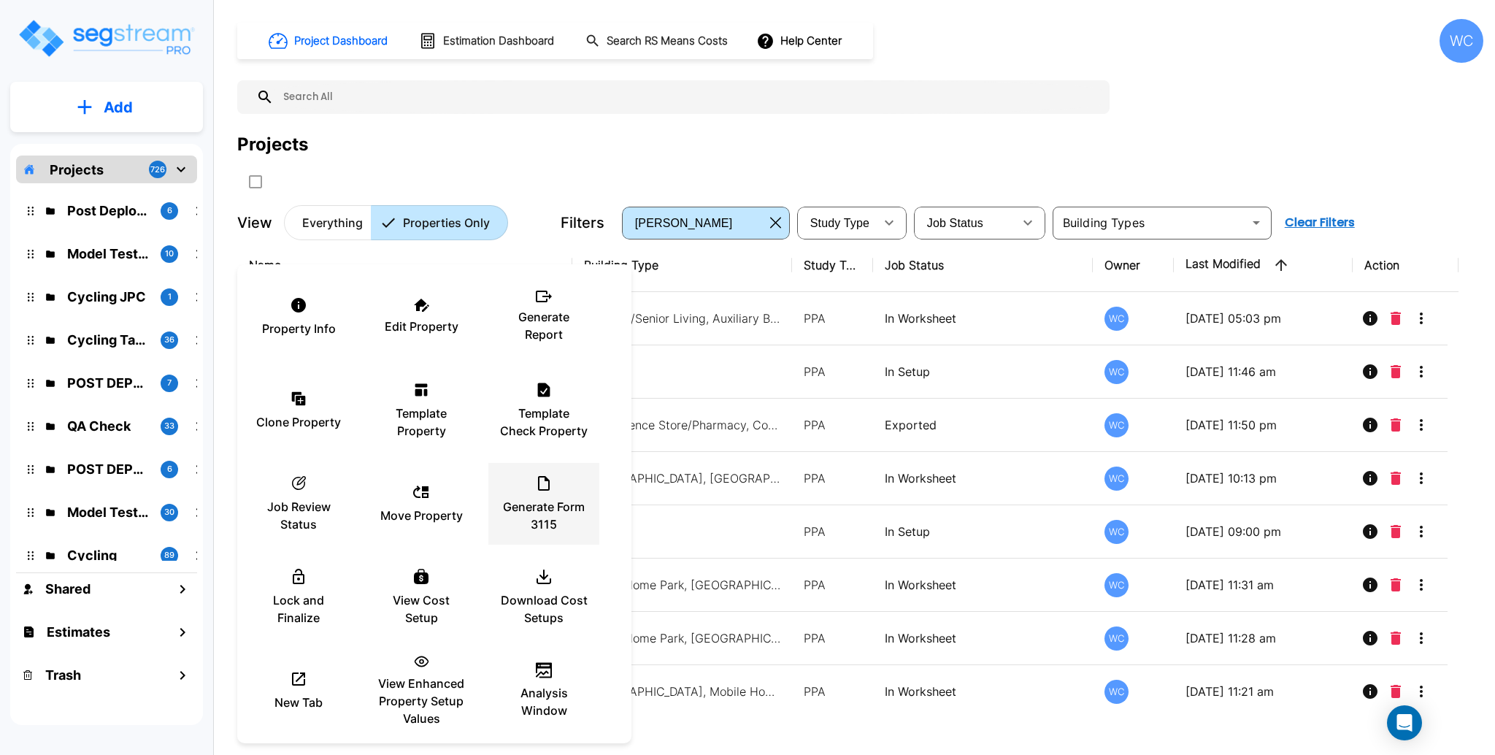
click at [553, 498] on p "Generate Form 3115" at bounding box center [544, 515] width 88 height 35
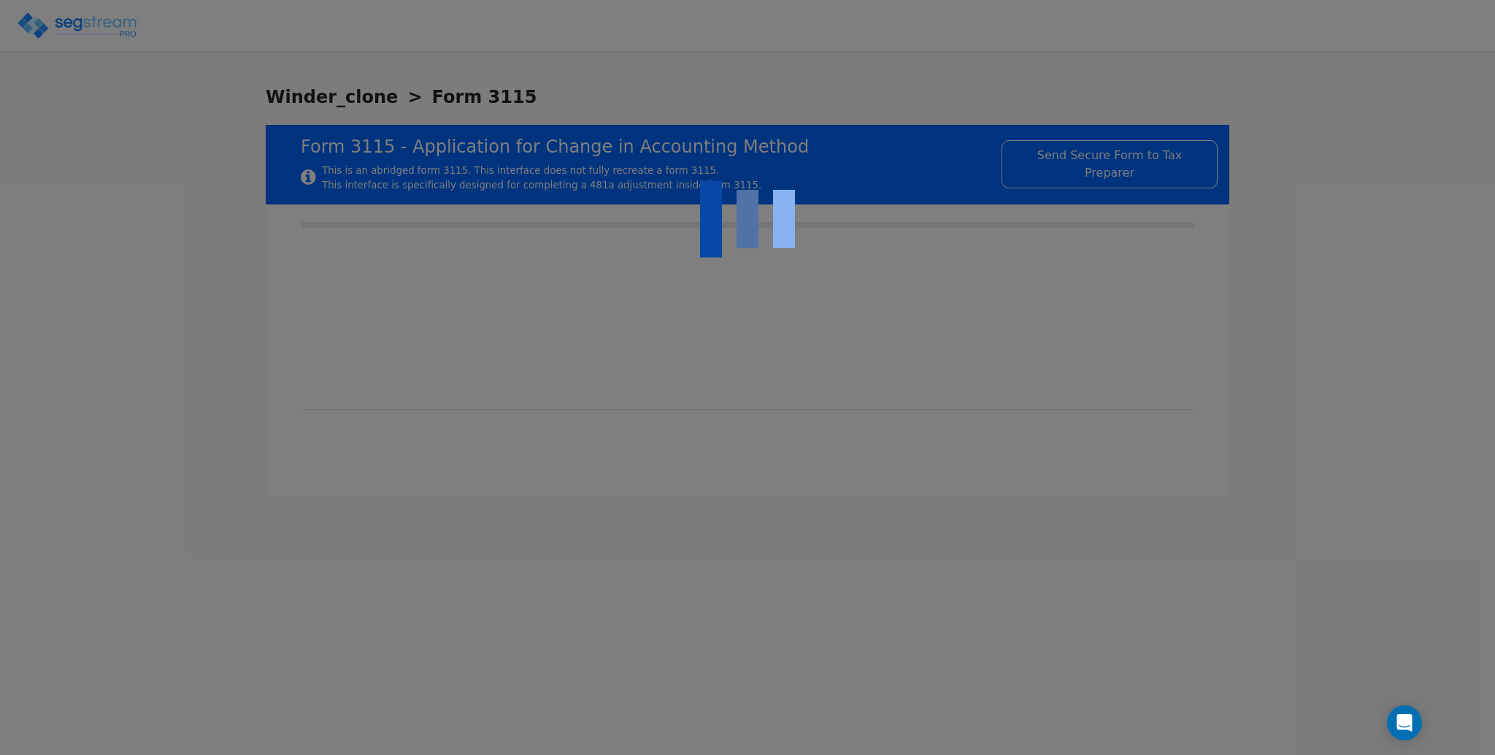
type input "[DATE]"
